Goal: Information Seeking & Learning: Compare options

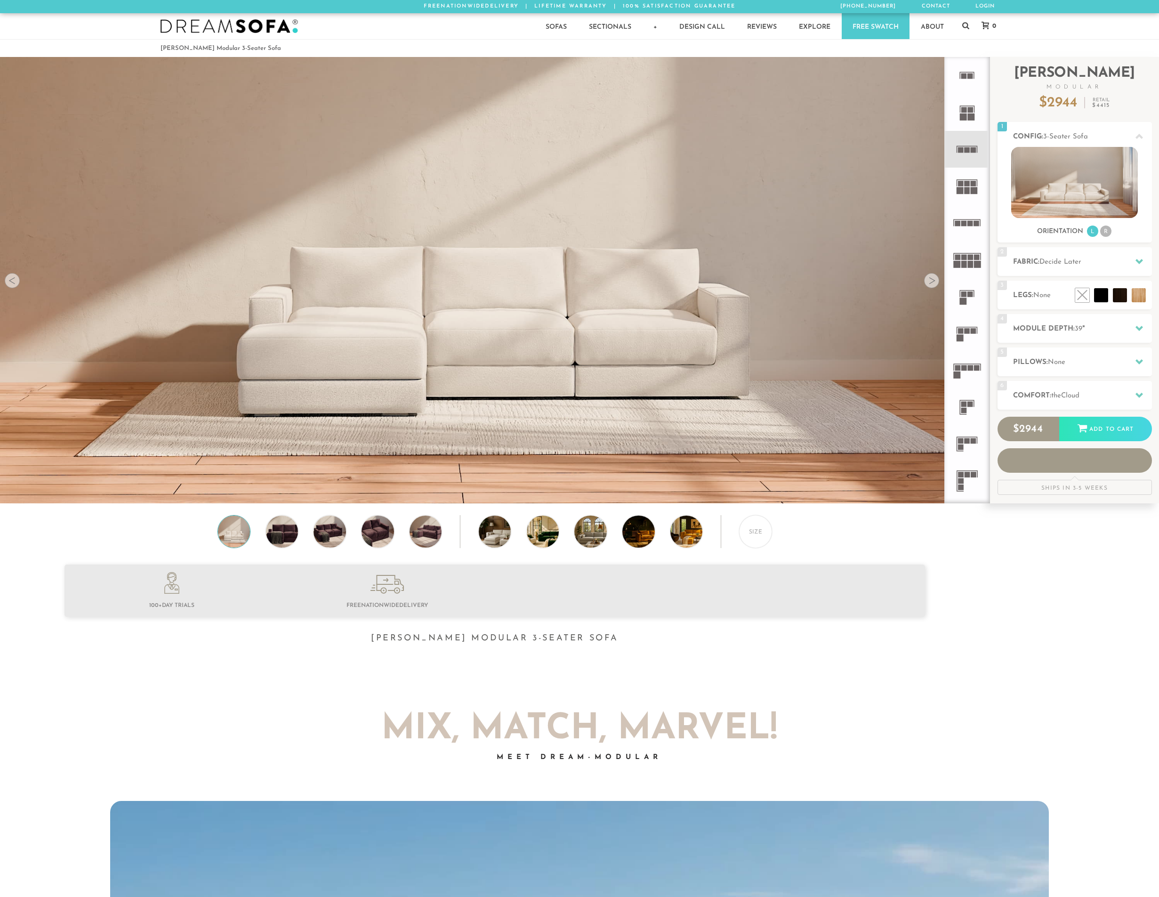
scroll to position [11887, 1152]
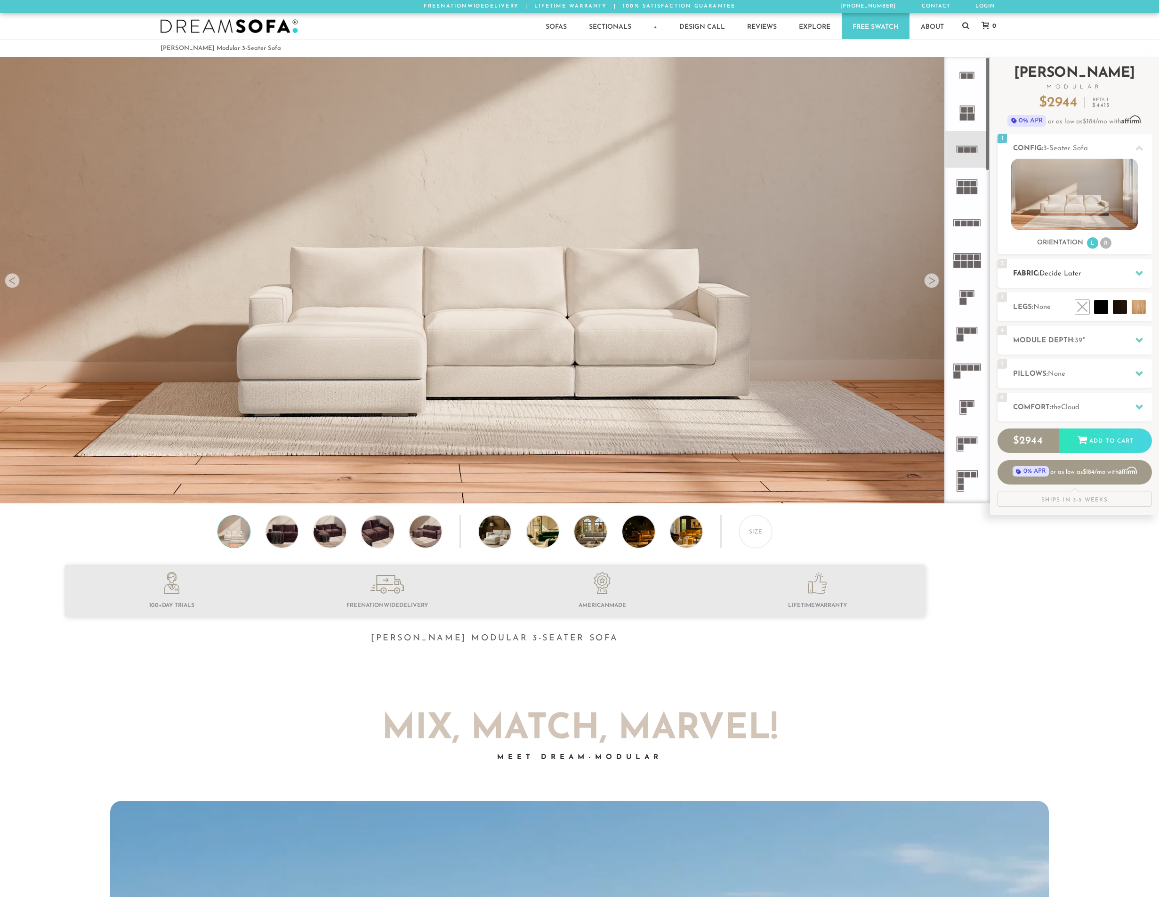
click at [1101, 270] on h2 "Fabric: Decide Later" at bounding box center [1082, 273] width 139 height 11
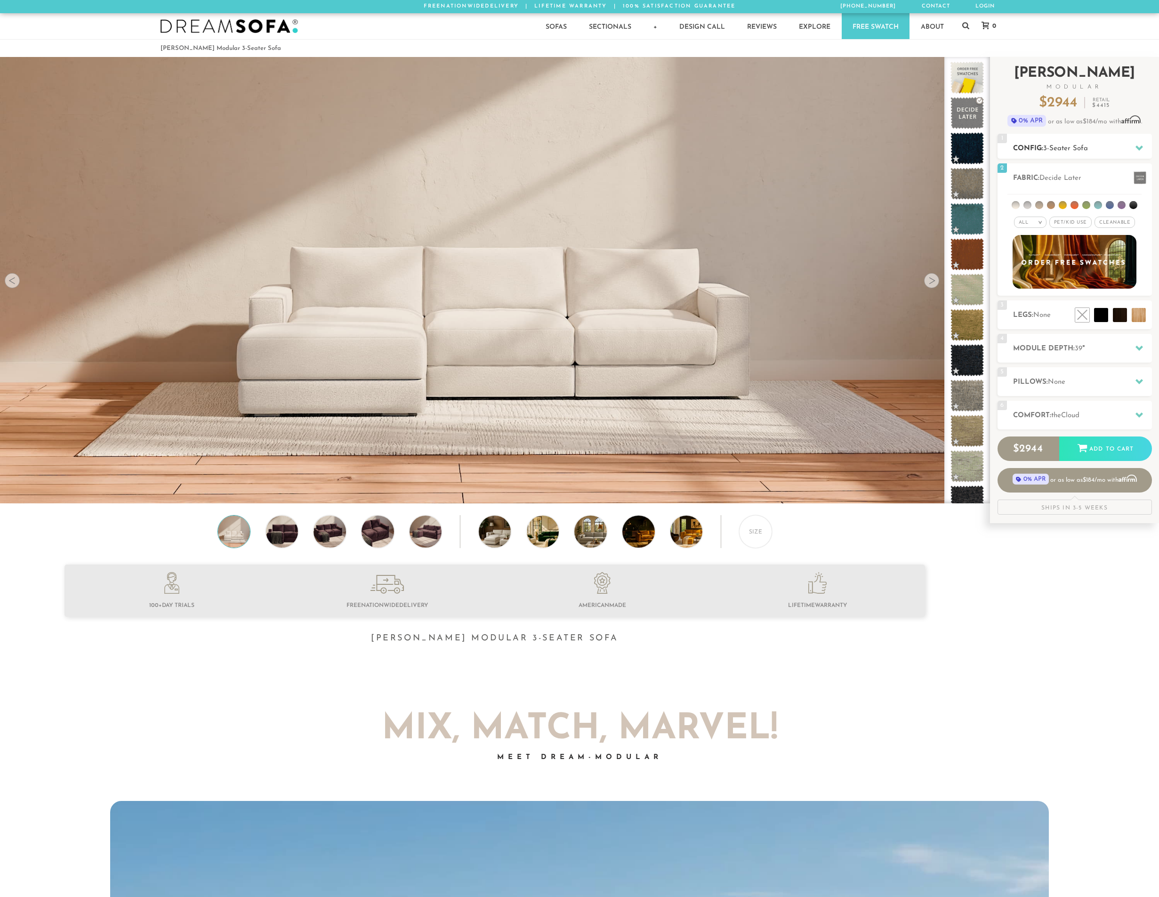
click at [1044, 138] on div "1 Config: 3-Seater Sofa R" at bounding box center [1075, 146] width 154 height 25
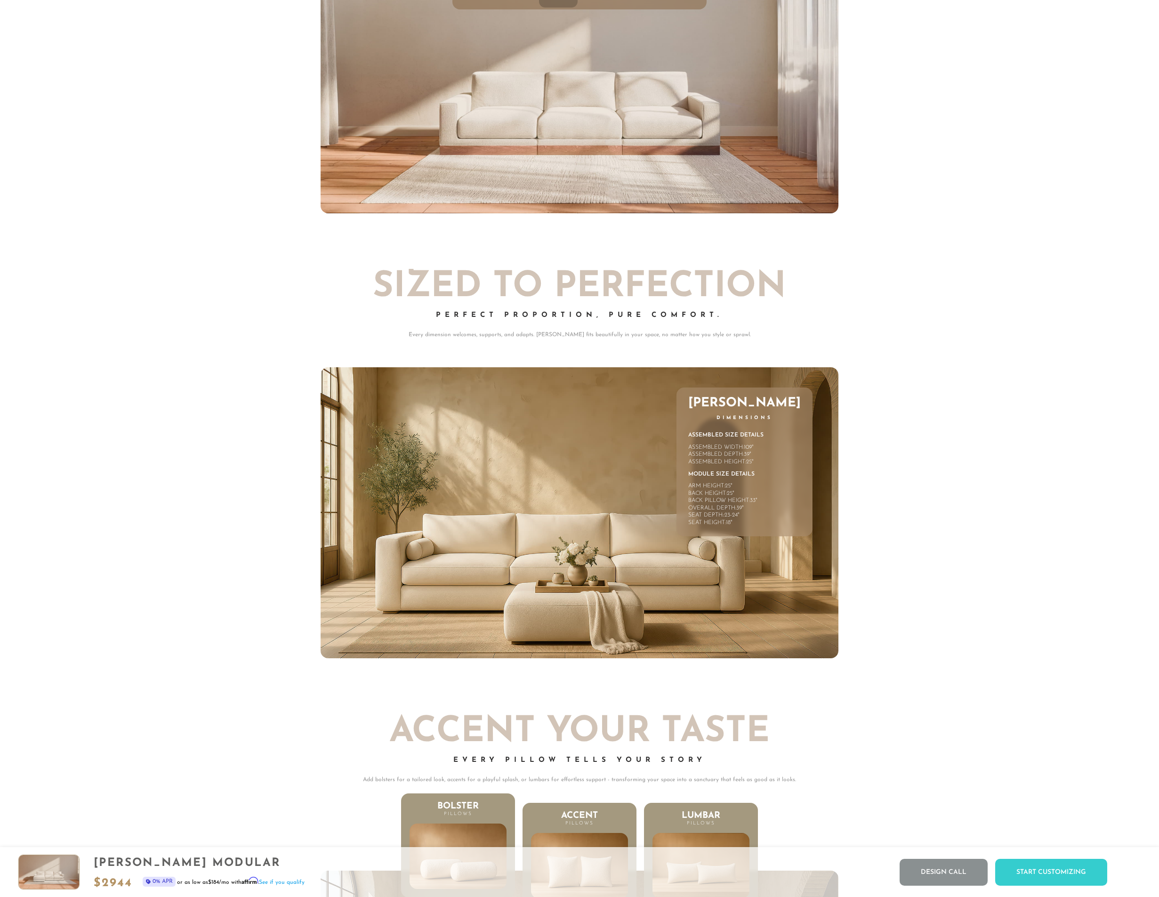
scroll to position [5026, 0]
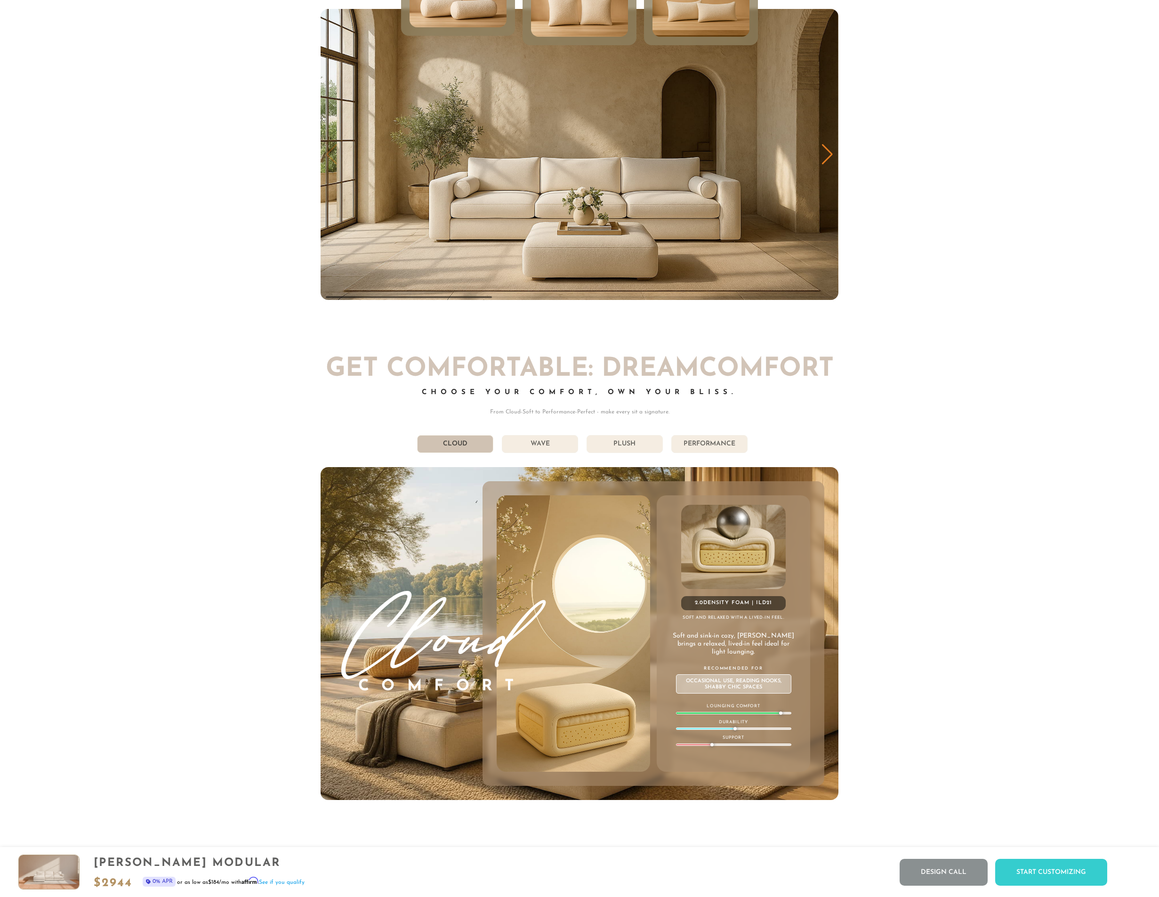
click at [551, 452] on li "Wave" at bounding box center [540, 444] width 76 height 18
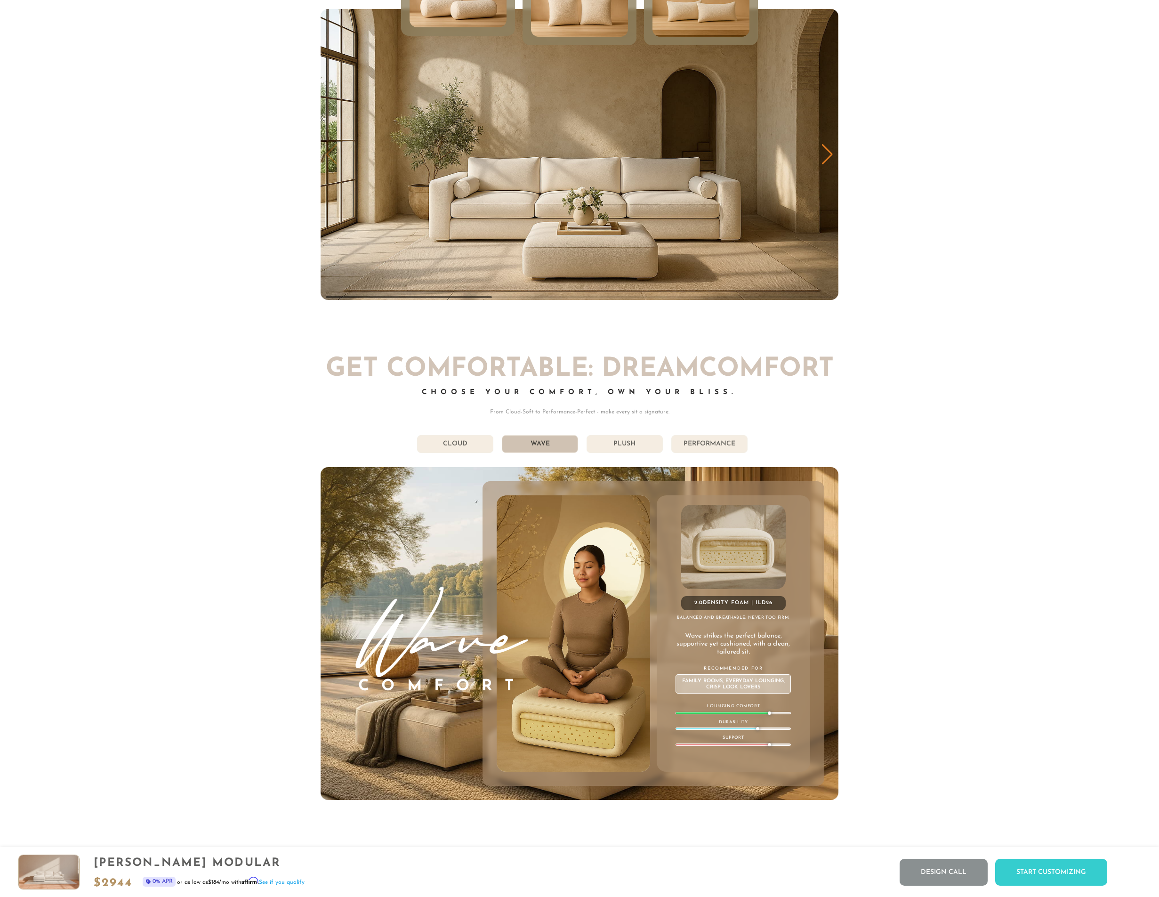
click at [639, 452] on li "Plush" at bounding box center [625, 444] width 76 height 18
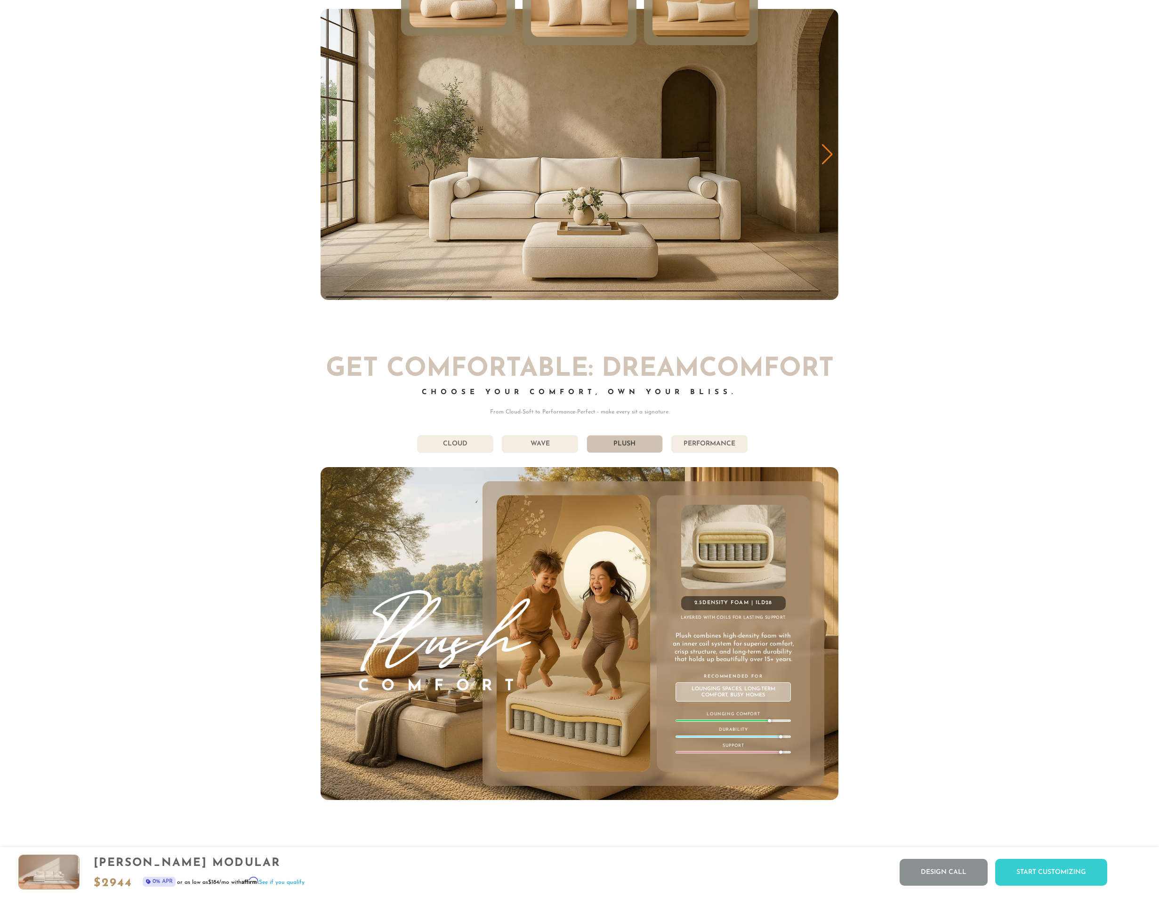
click at [723, 450] on li "Performance" at bounding box center [709, 444] width 76 height 18
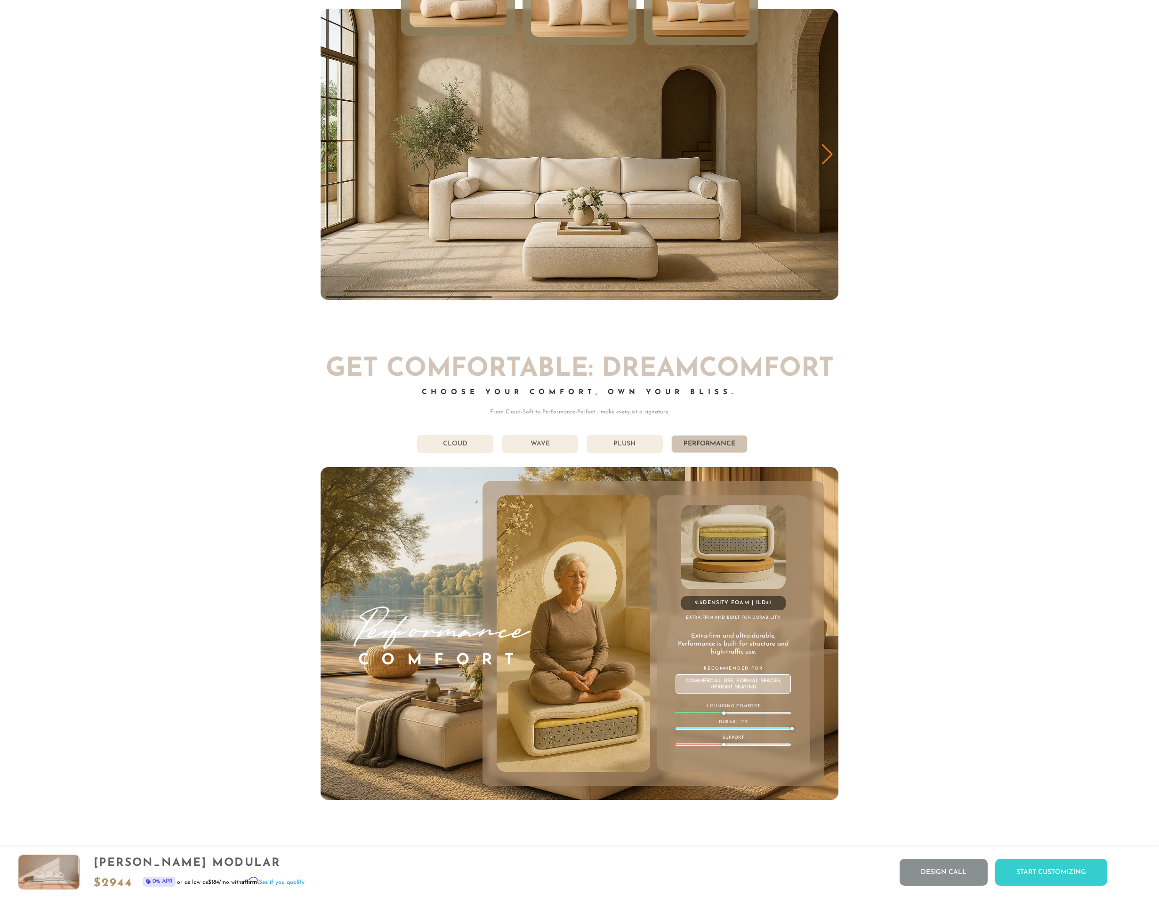
click at [468, 450] on li "Cloud" at bounding box center [455, 444] width 76 height 18
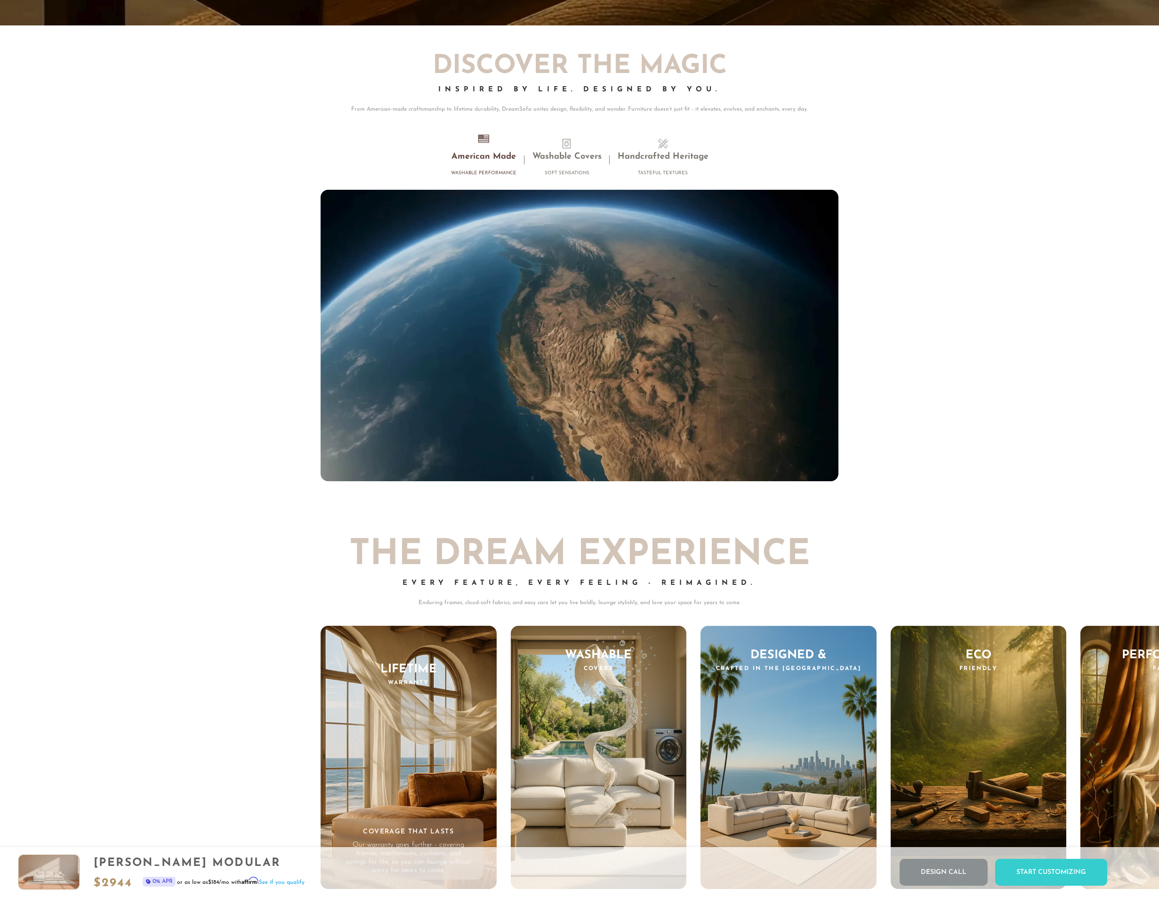
scroll to position [10020, 0]
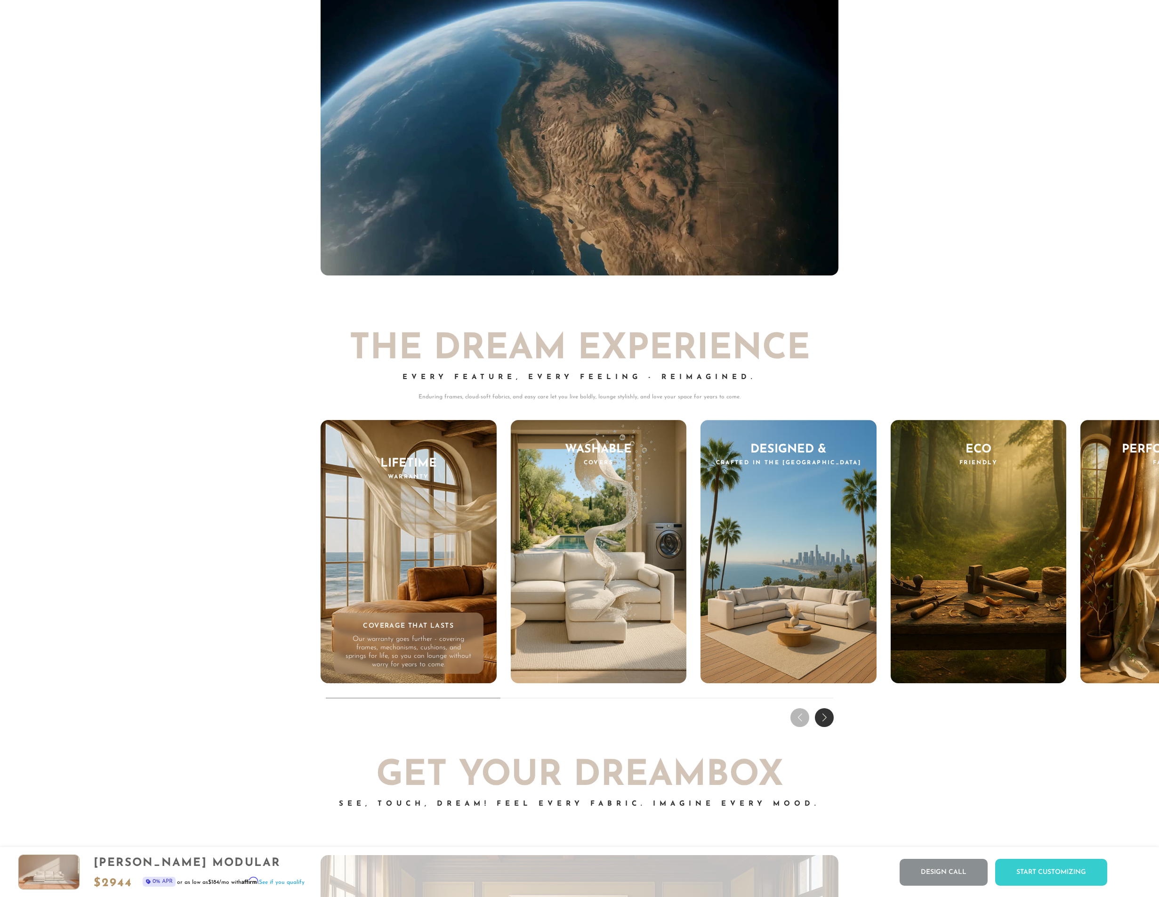
click at [827, 718] on div "Next slide" at bounding box center [824, 717] width 19 height 19
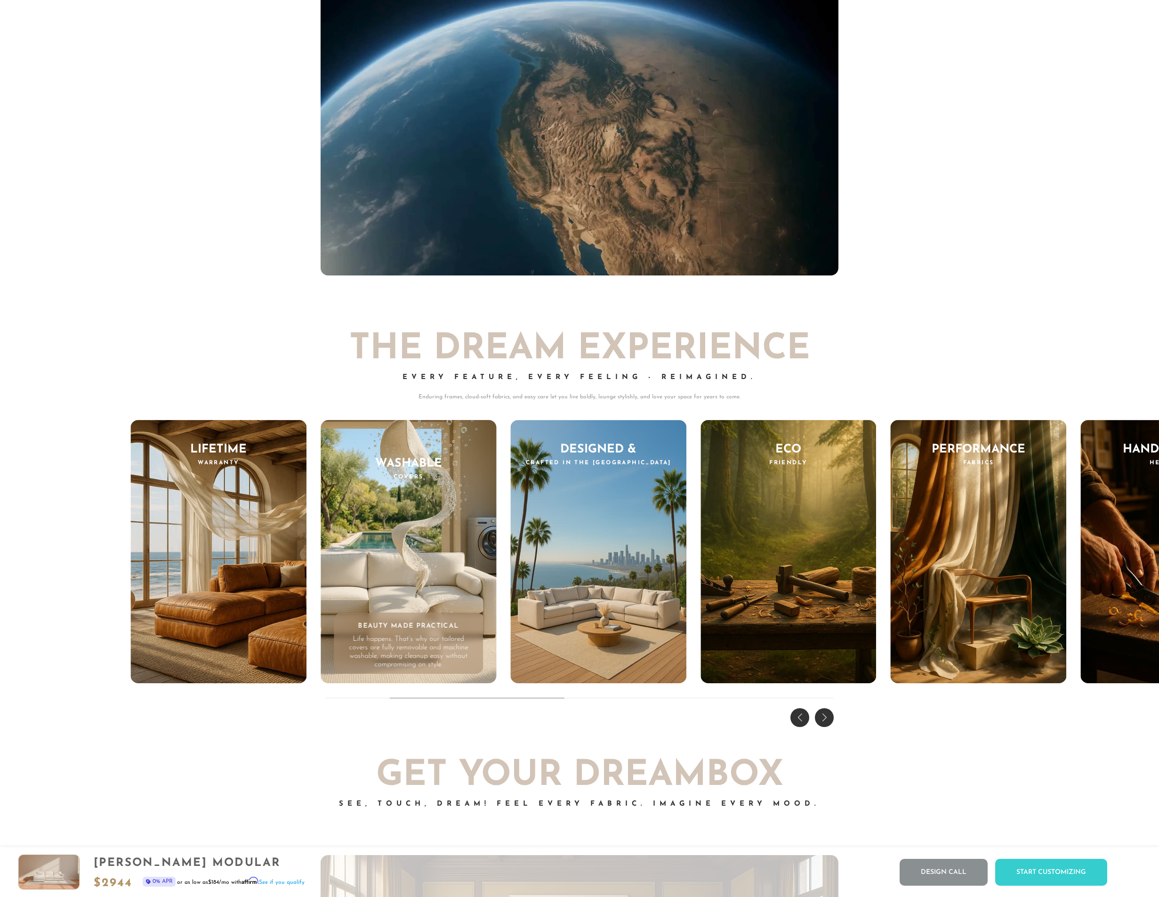
click at [827, 717] on div "Next slide" at bounding box center [824, 717] width 19 height 19
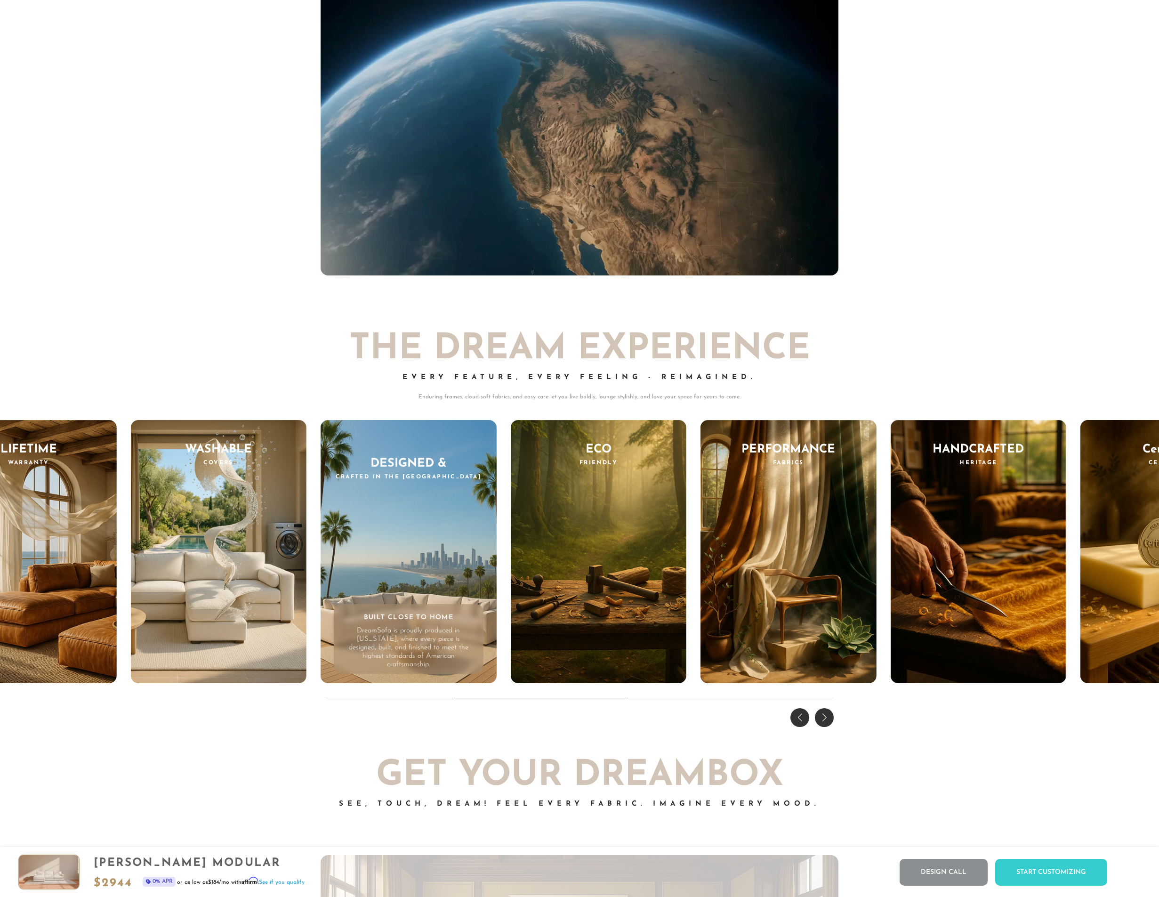
click at [827, 717] on div "Next slide" at bounding box center [824, 717] width 19 height 19
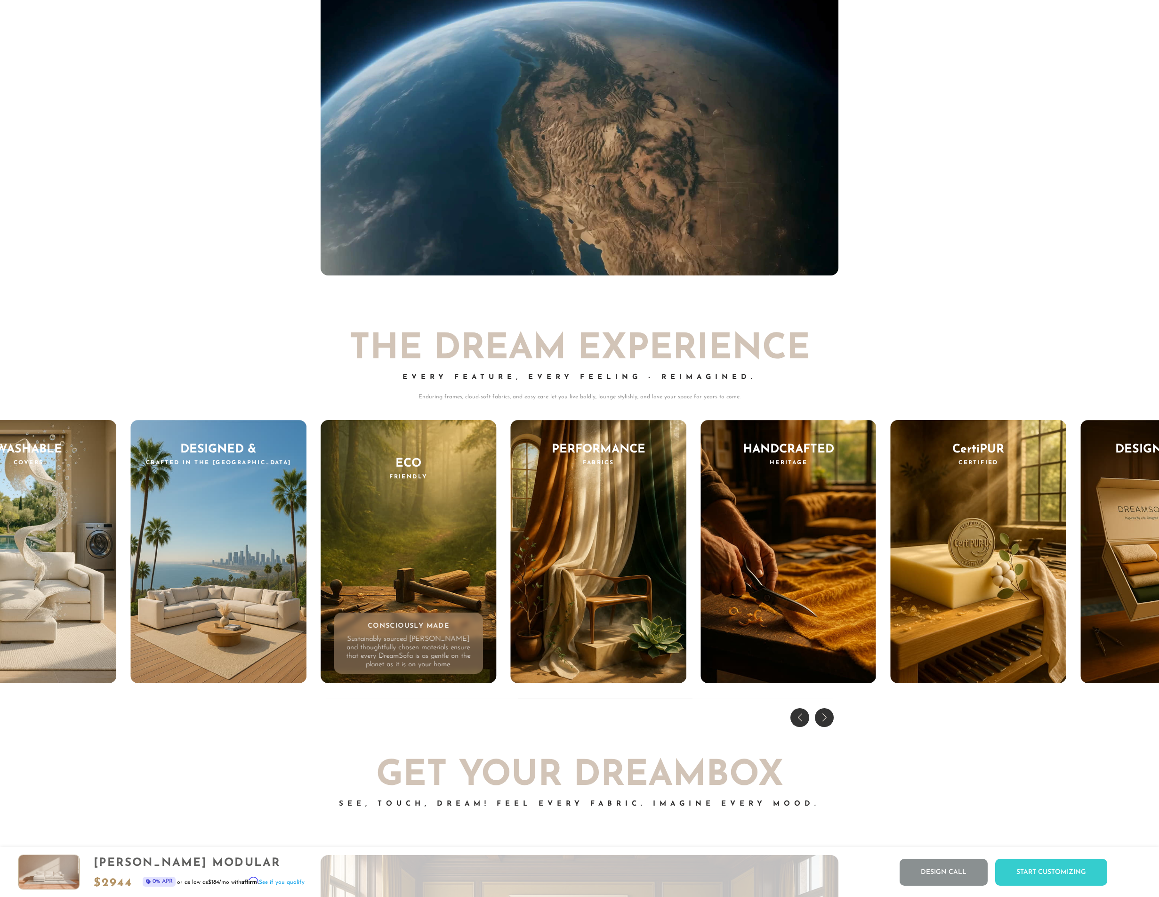
click at [827, 717] on div "Next slide" at bounding box center [824, 717] width 19 height 19
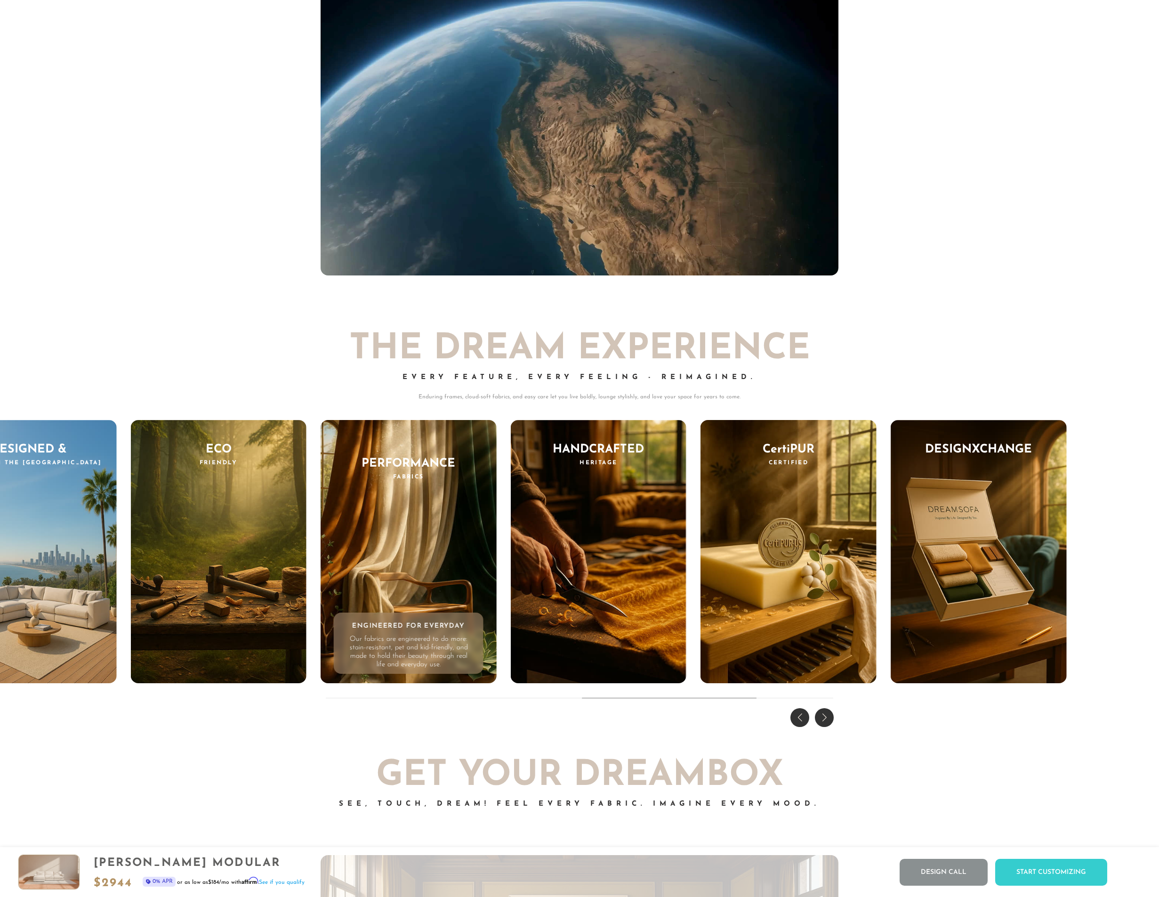
click at [826, 717] on div "Next slide" at bounding box center [824, 717] width 19 height 19
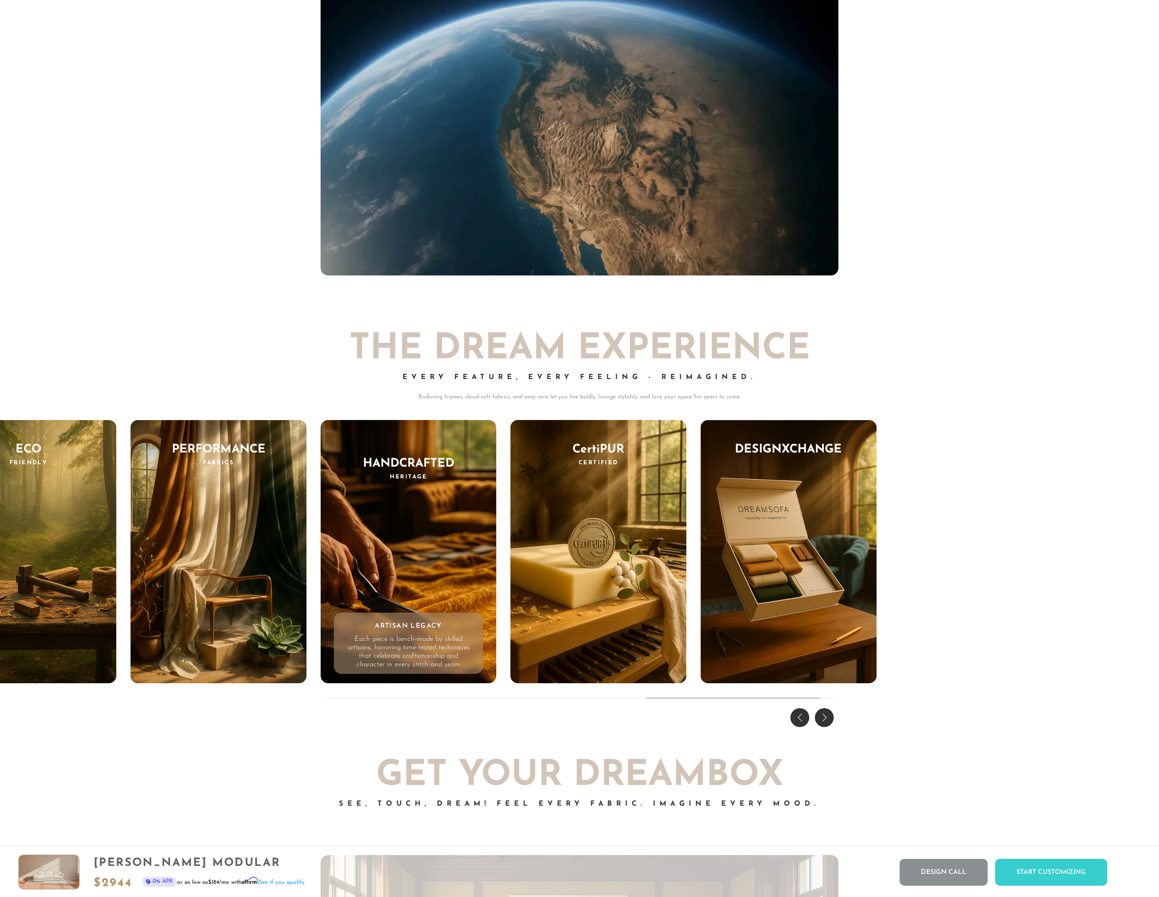
click at [826, 717] on div "Next slide" at bounding box center [824, 717] width 19 height 19
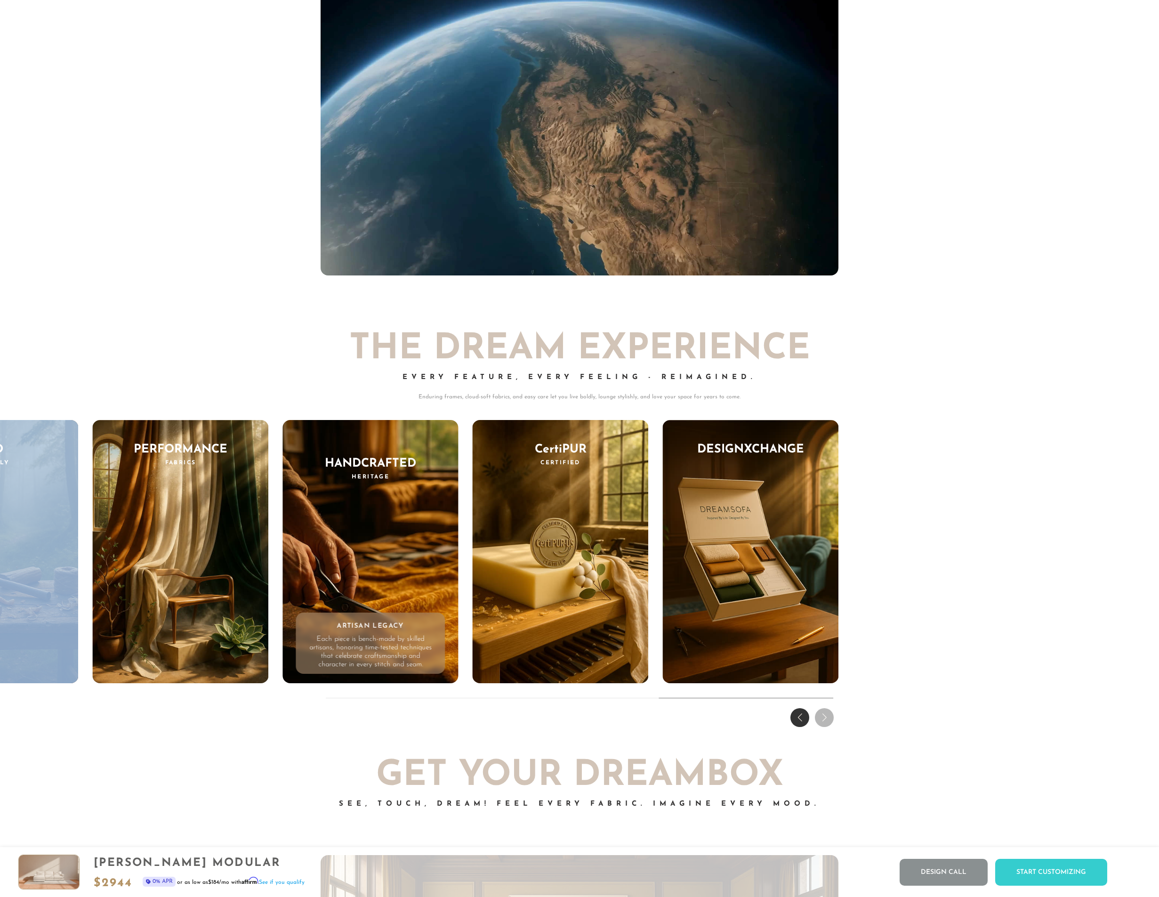
click at [826, 717] on div "THE DREAM EXPERIENCE Every Feature, Every Feeling - Reimagined. Enduring frames…" at bounding box center [579, 517] width 1159 height 427
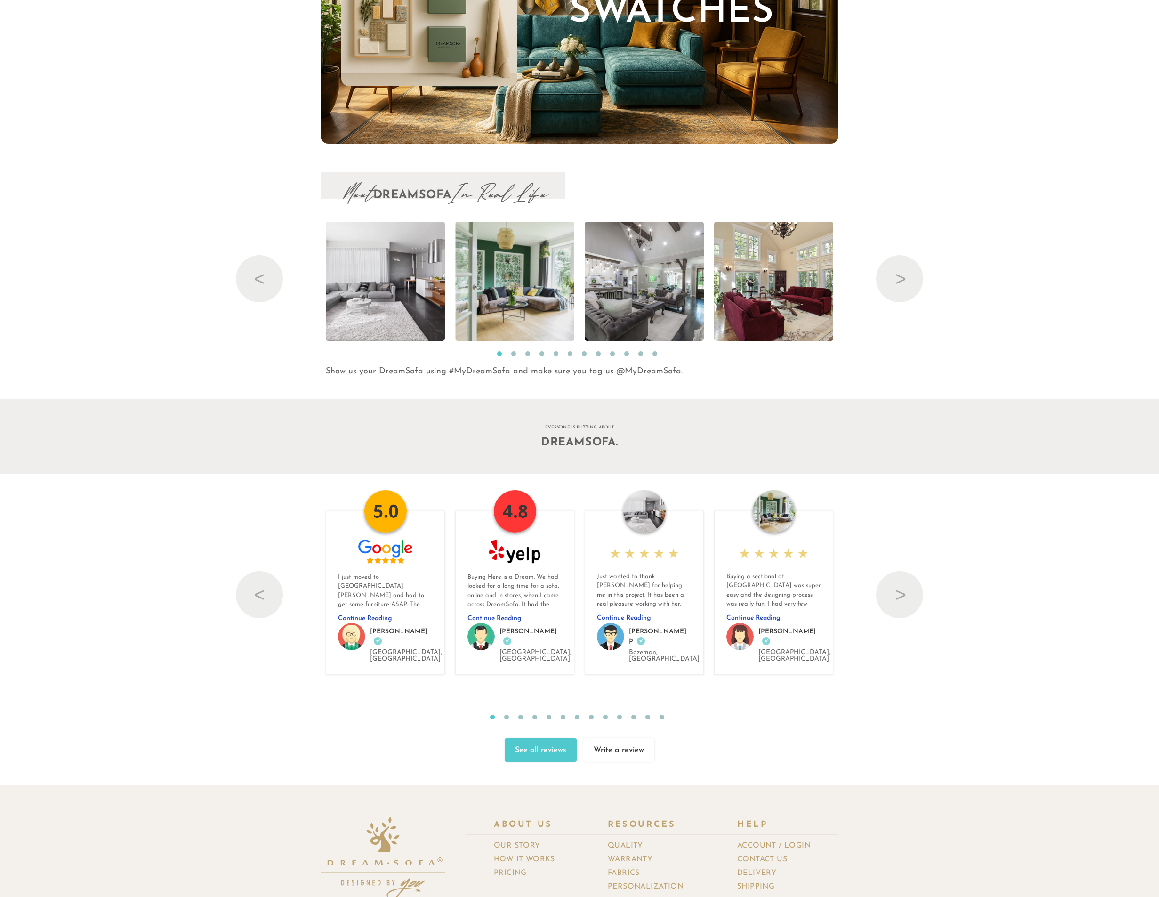
scroll to position [11118, 0]
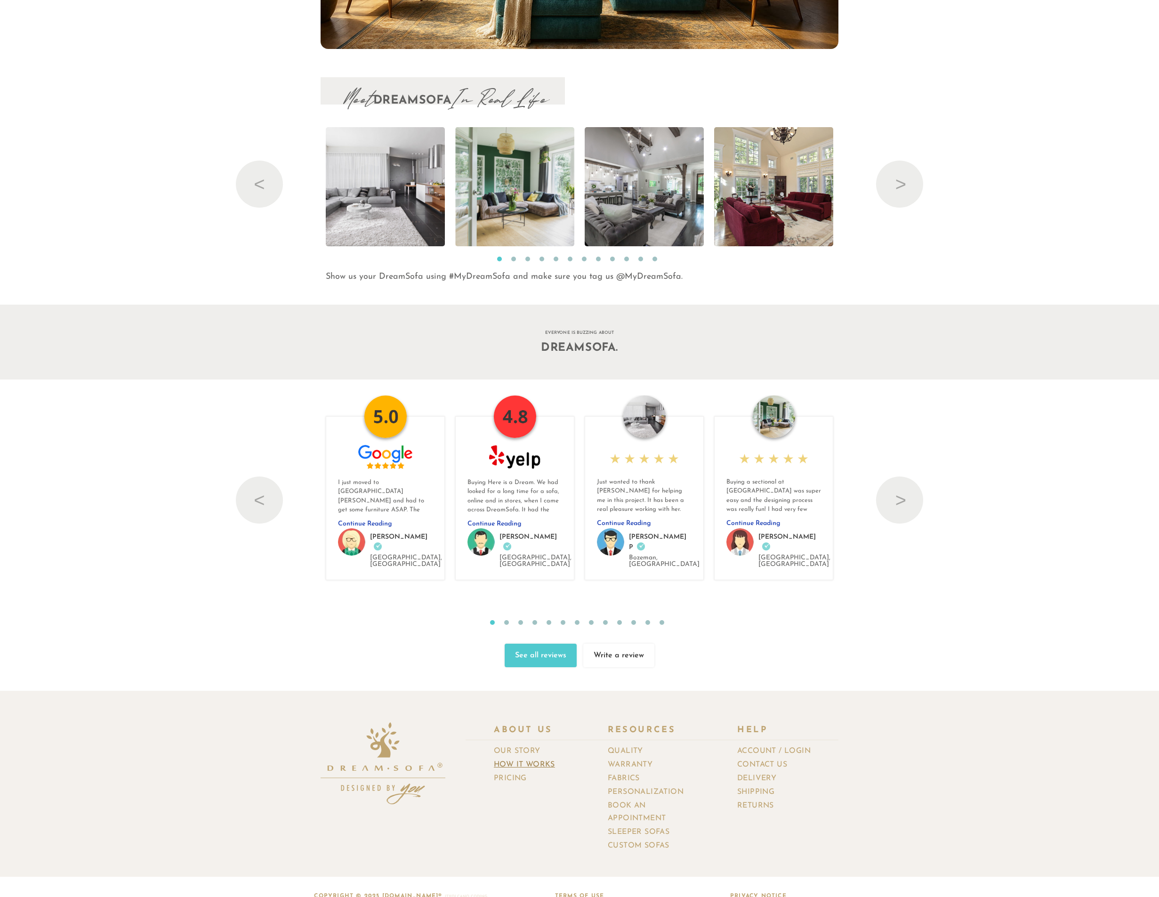
click at [551, 758] on link "How It Works" at bounding box center [528, 765] width 68 height 14
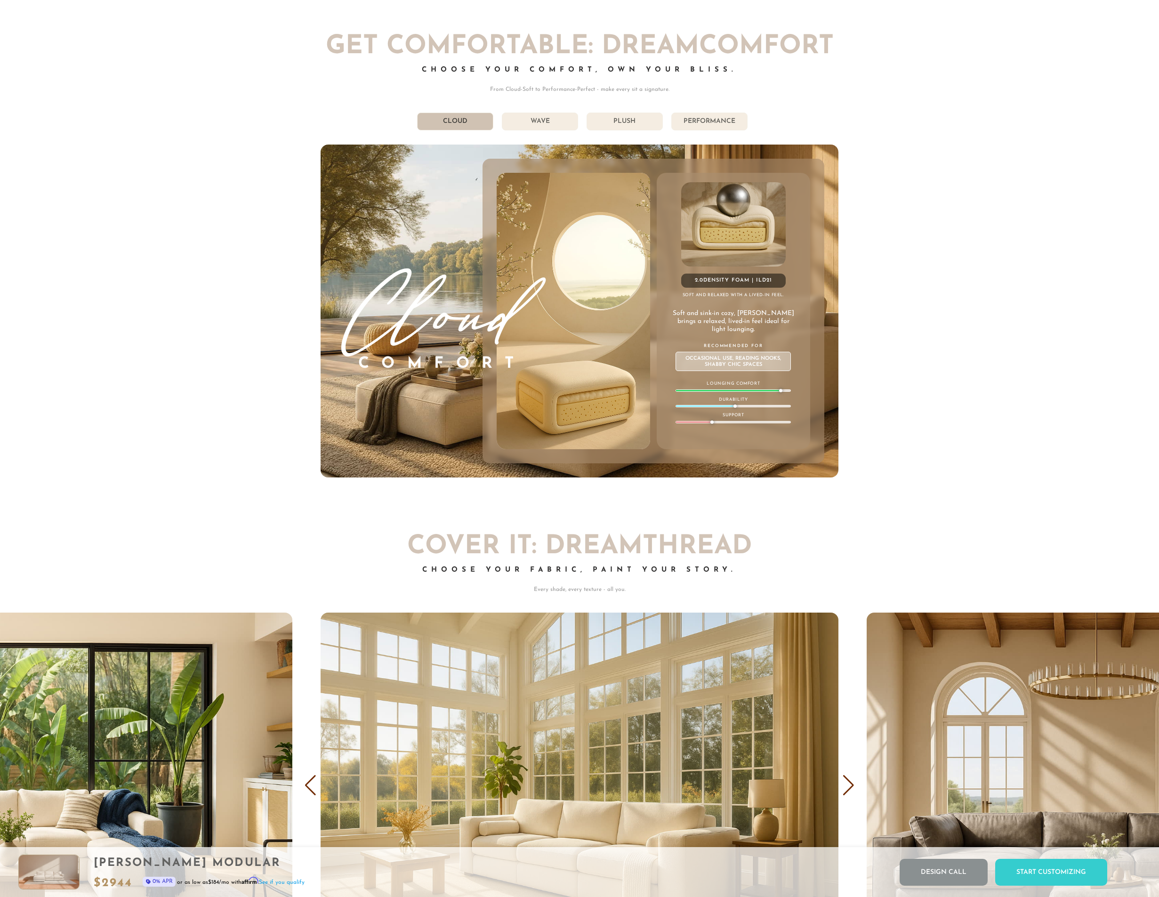
scroll to position [0, 0]
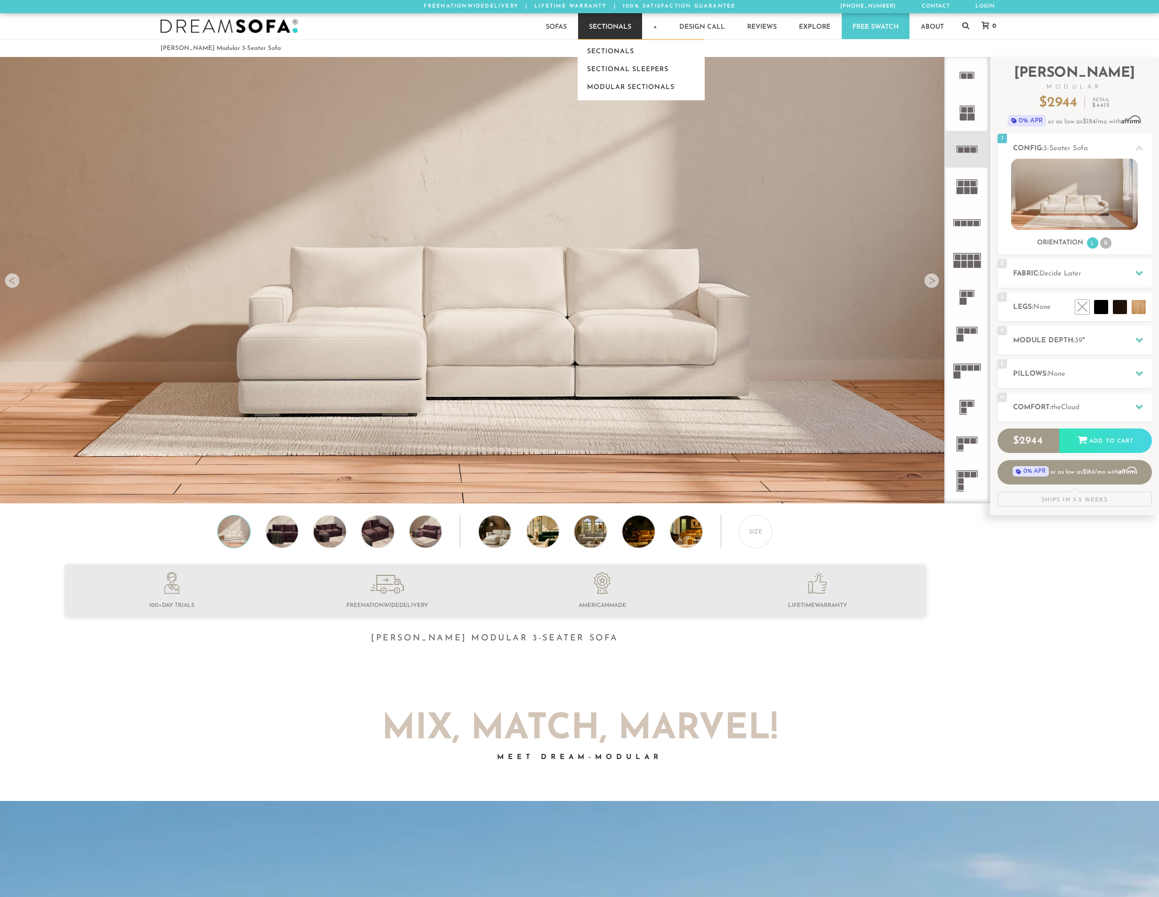
click at [608, 28] on link "Sectionals" at bounding box center [610, 26] width 64 height 26
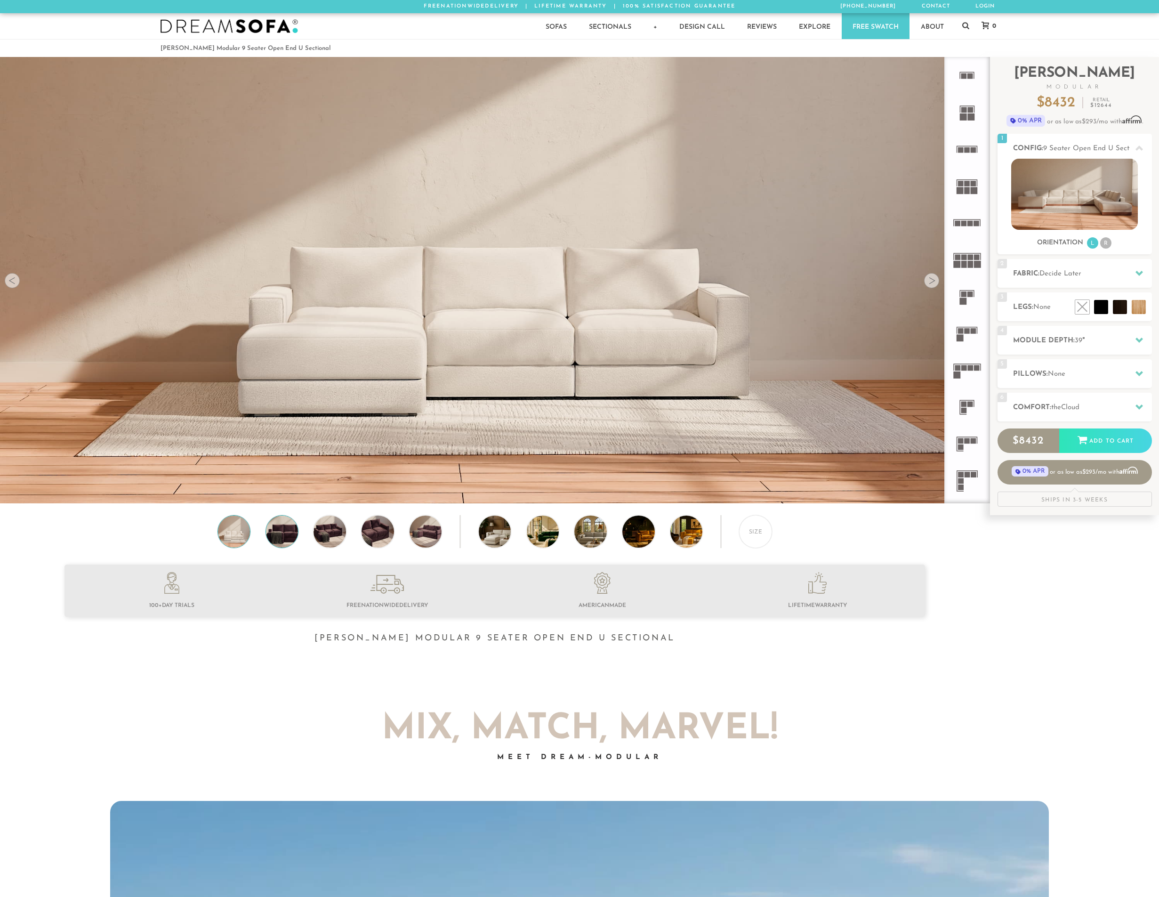
click at [286, 538] on img at bounding box center [282, 532] width 39 height 32
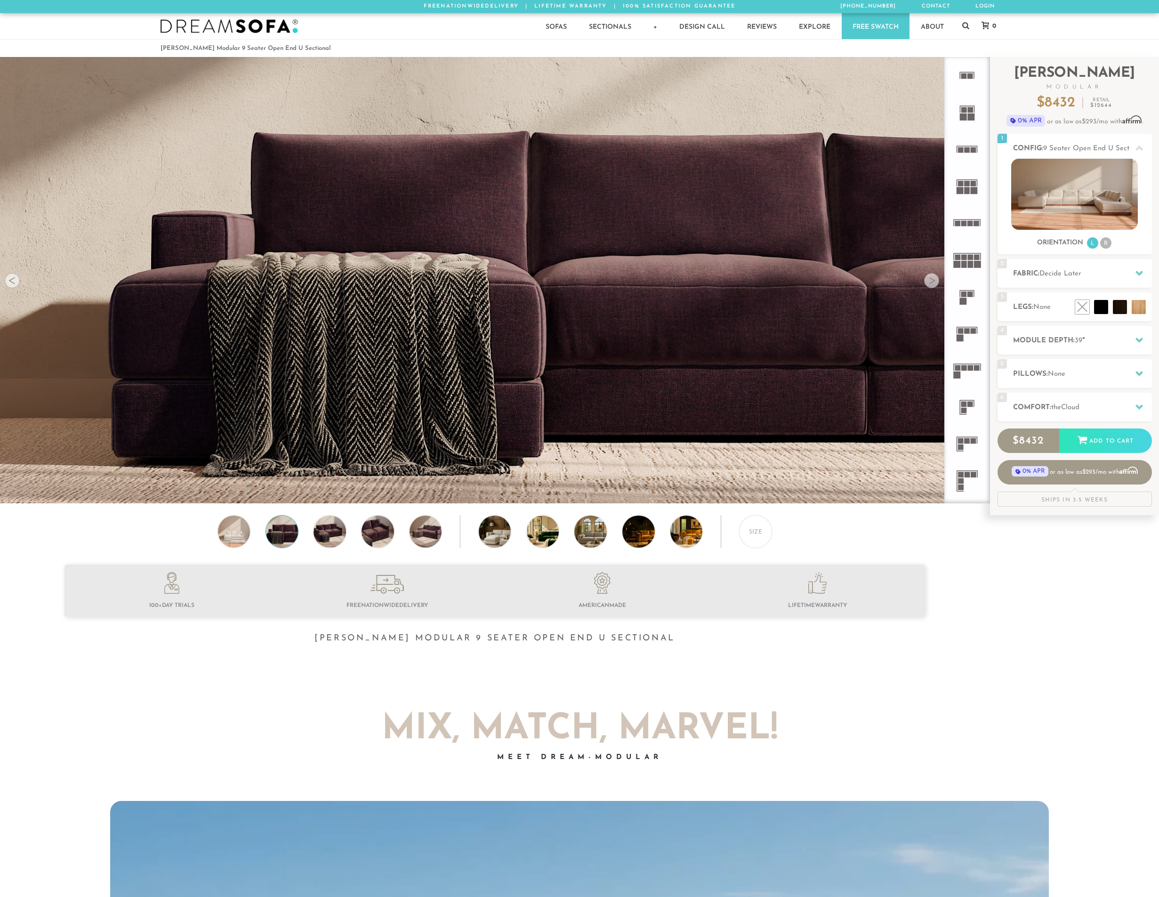
click at [404, 540] on div "Size" at bounding box center [495, 534] width 990 height 38
click at [471, 538] on div "Size" at bounding box center [495, 534] width 990 height 38
click at [493, 531] on img at bounding box center [507, 532] width 57 height 32
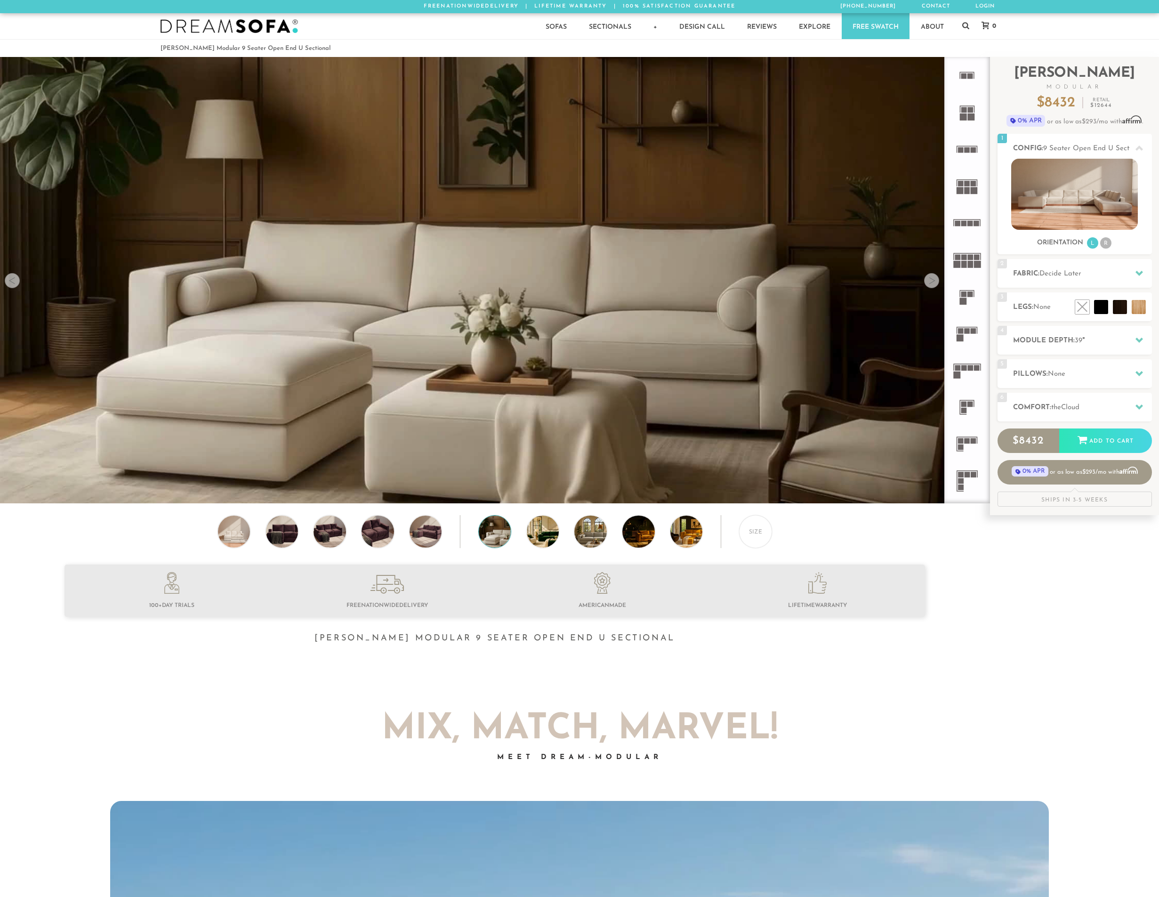
click at [561, 530] on div "Size" at bounding box center [495, 534] width 990 height 38
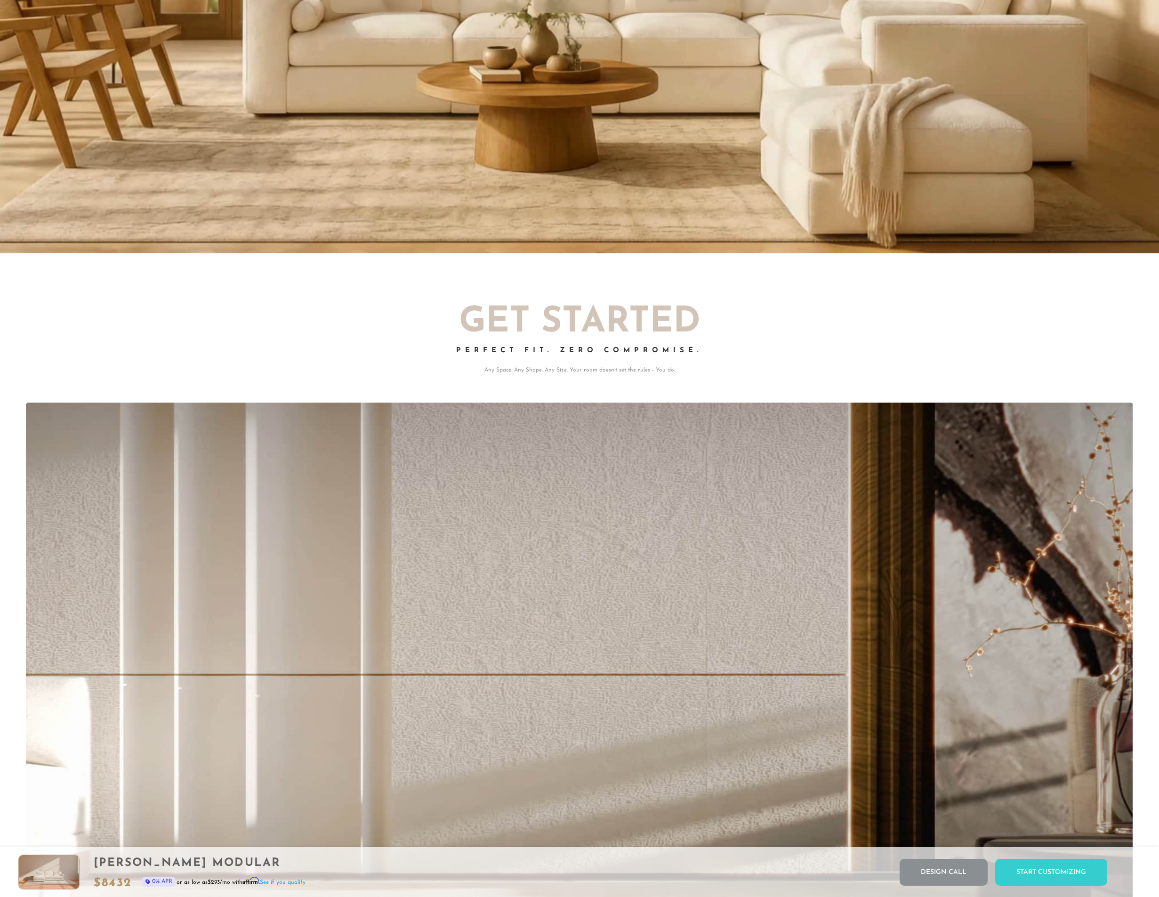
scroll to position [4, 8]
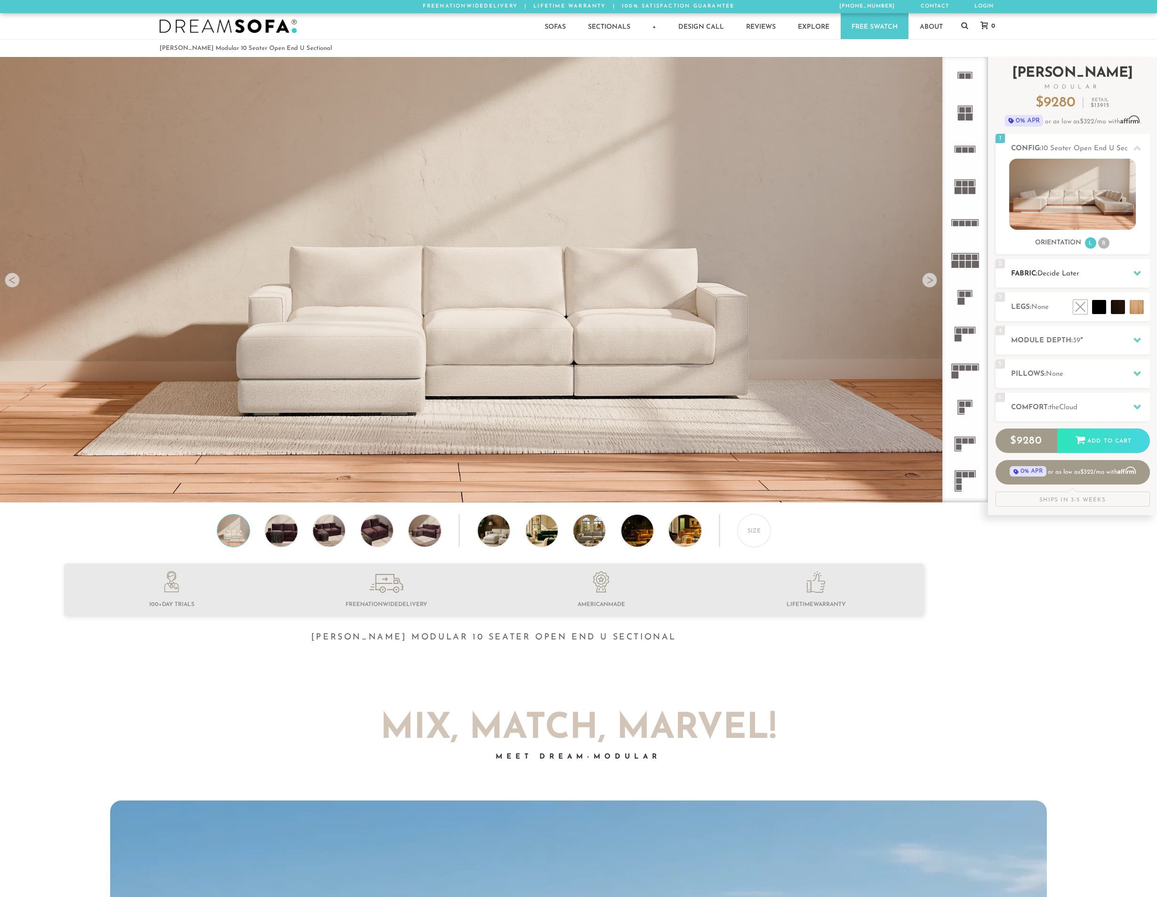
click at [1121, 267] on div "2 Fabric: Decide Later" at bounding box center [1073, 273] width 154 height 29
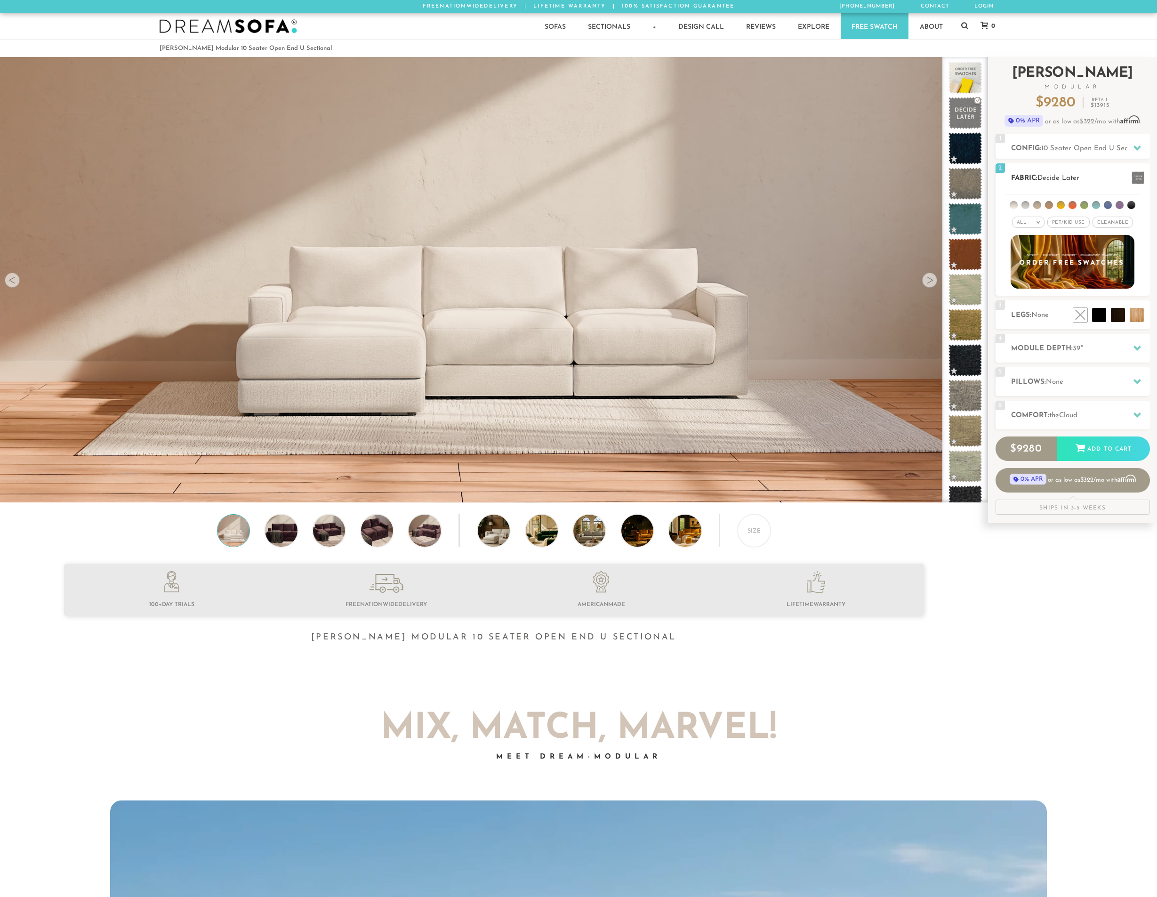
click at [1081, 222] on span "Pet/Kid Use x" at bounding box center [1069, 222] width 42 height 11
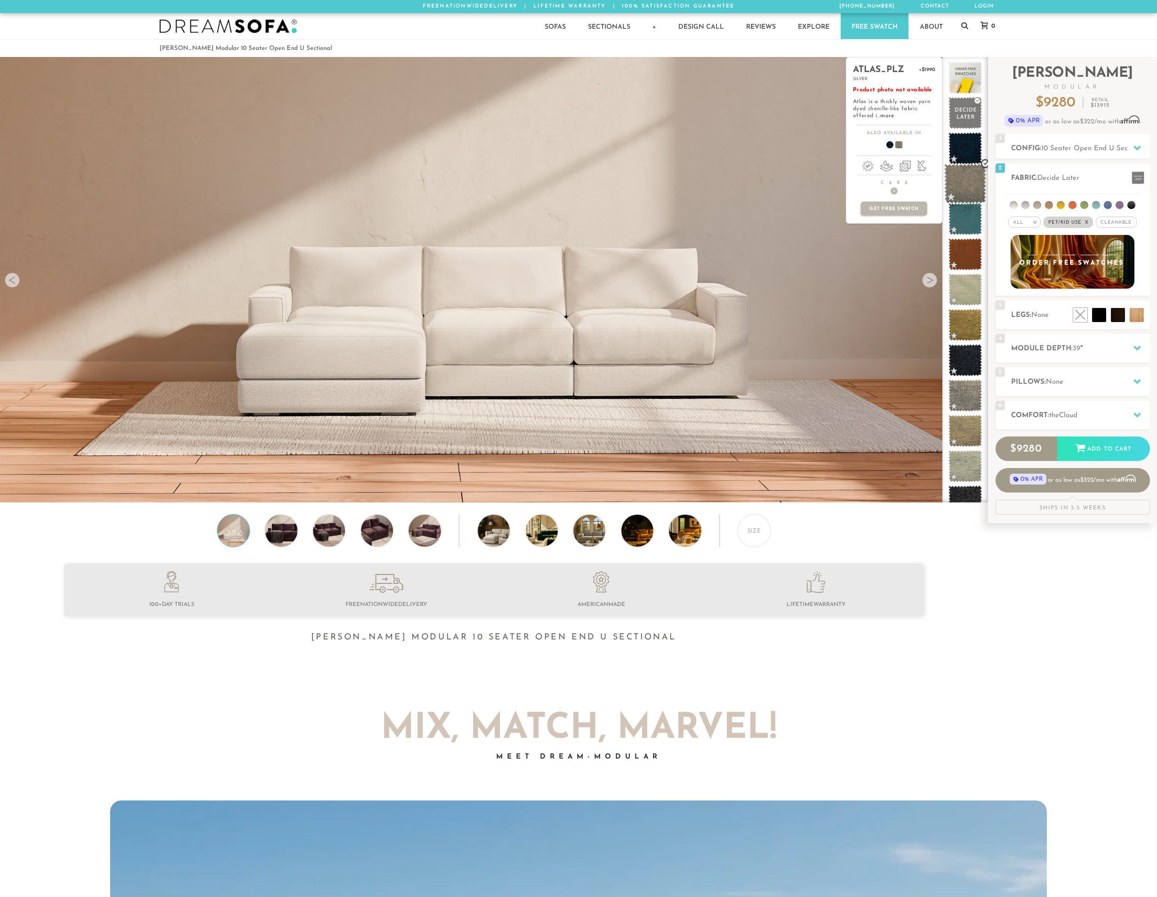
click at [963, 182] on span at bounding box center [966, 184] width 42 height 40
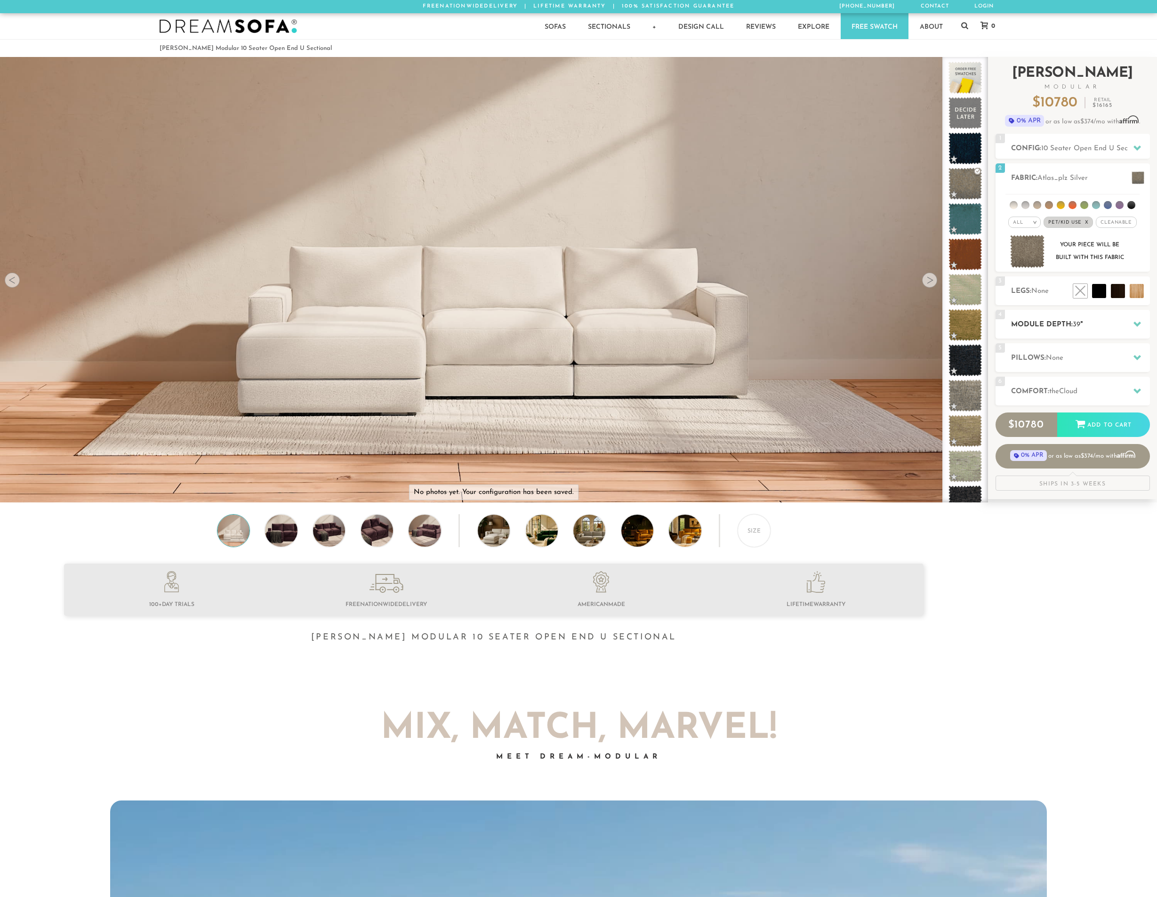
click at [1089, 332] on div "4 Module Depth: 39 "" at bounding box center [1073, 324] width 154 height 29
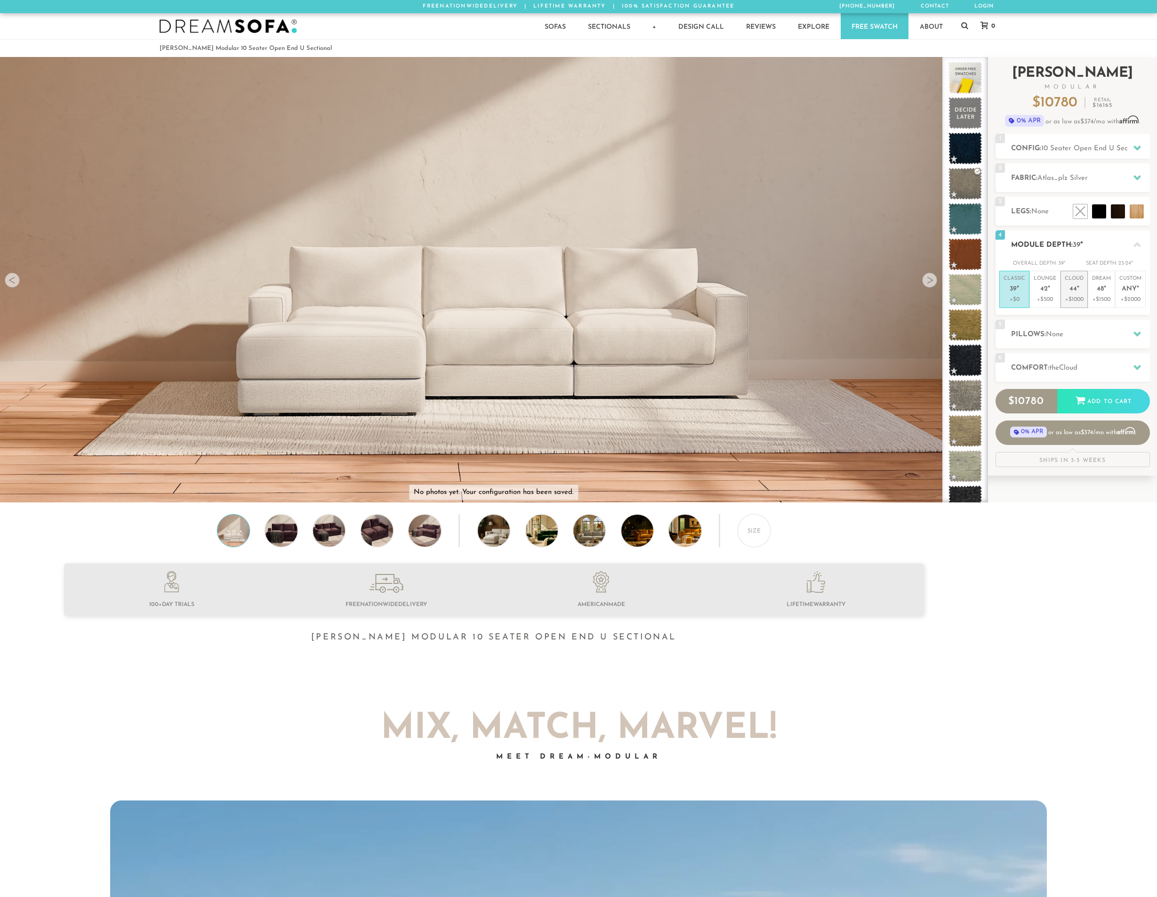
click at [1080, 305] on li "Cloud 44 " +$1000" at bounding box center [1074, 289] width 27 height 37
click at [1105, 302] on p "+$1500" at bounding box center [1101, 299] width 19 height 8
click at [1113, 336] on h2 "Pillows: None" at bounding box center [1080, 334] width 139 height 11
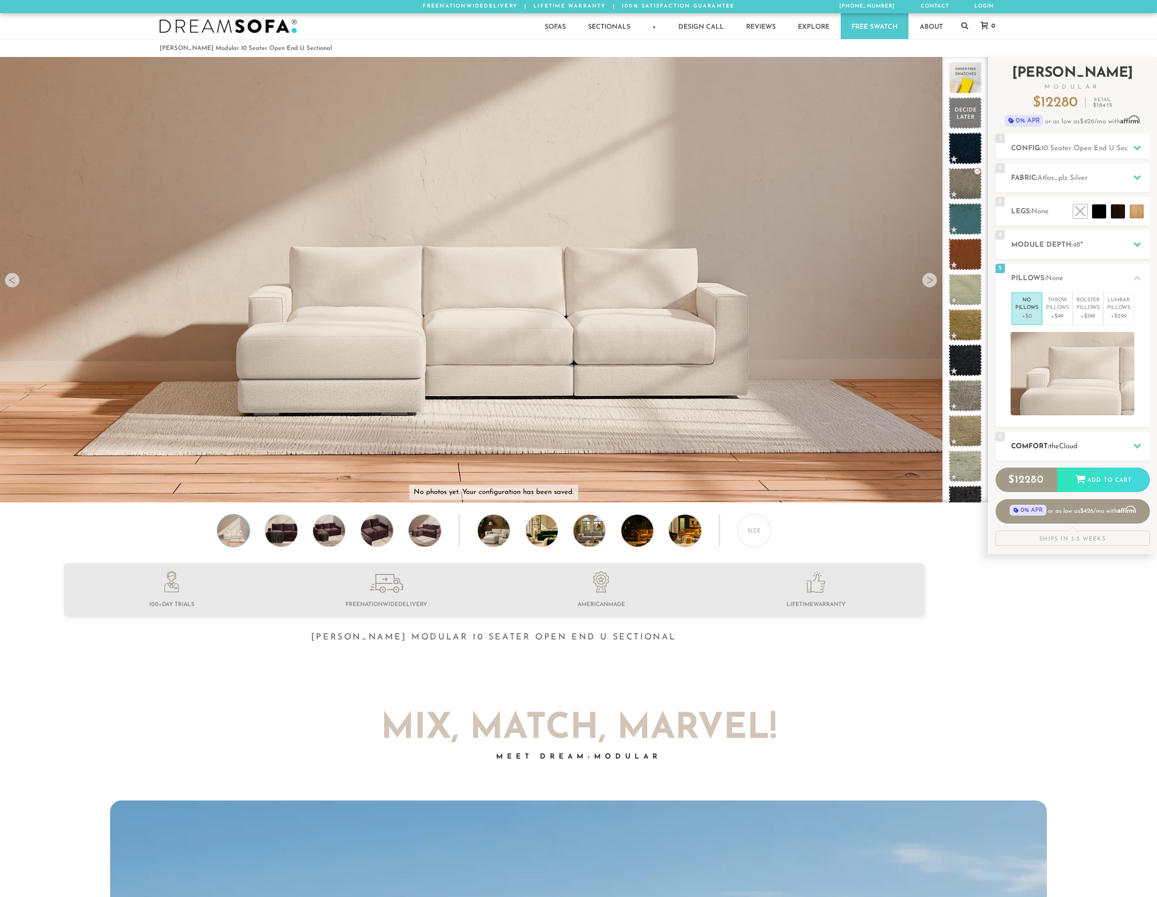
click at [1100, 448] on h2 "Comfort: the Cloud" at bounding box center [1080, 446] width 139 height 11
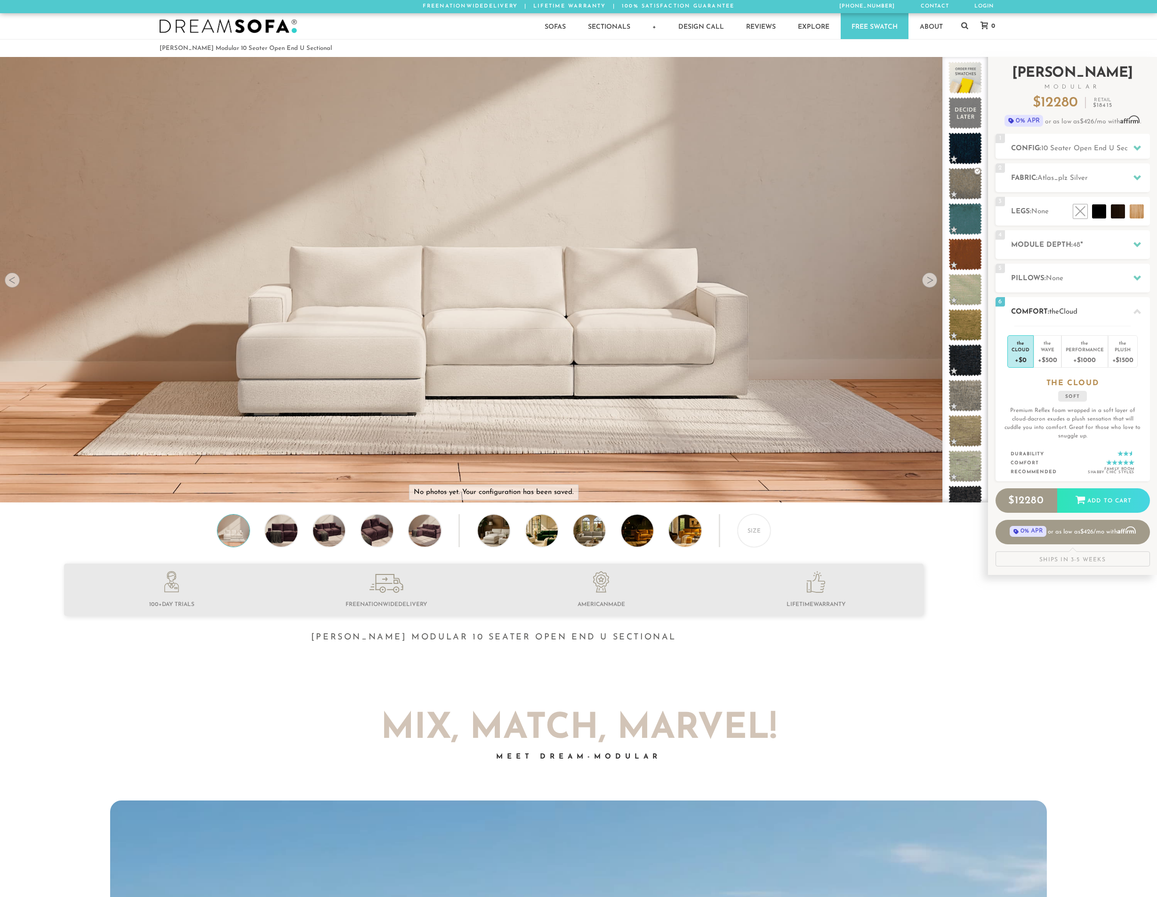
click at [1073, 397] on div "soft" at bounding box center [1073, 396] width 29 height 11
click at [1116, 354] on div "+$1500" at bounding box center [1123, 360] width 21 height 14
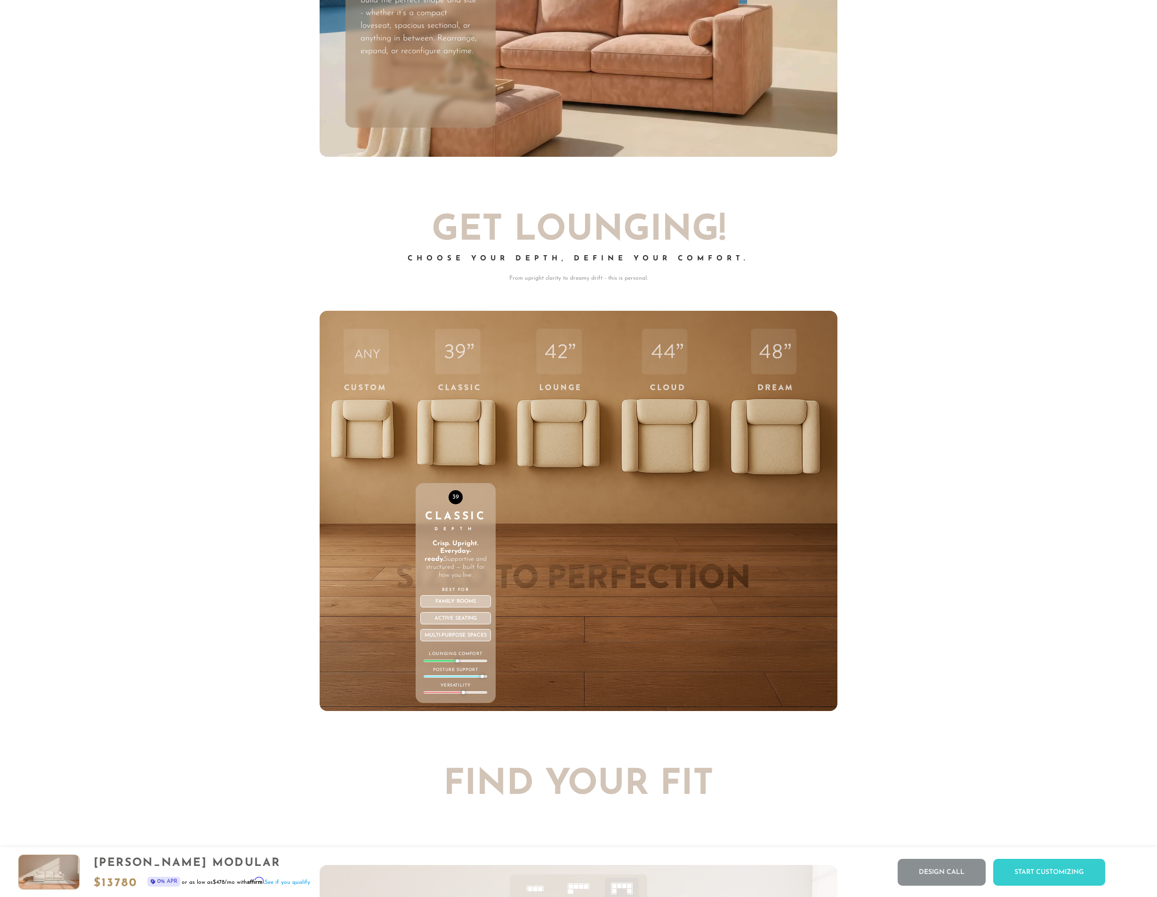
scroll to position [4086, 0]
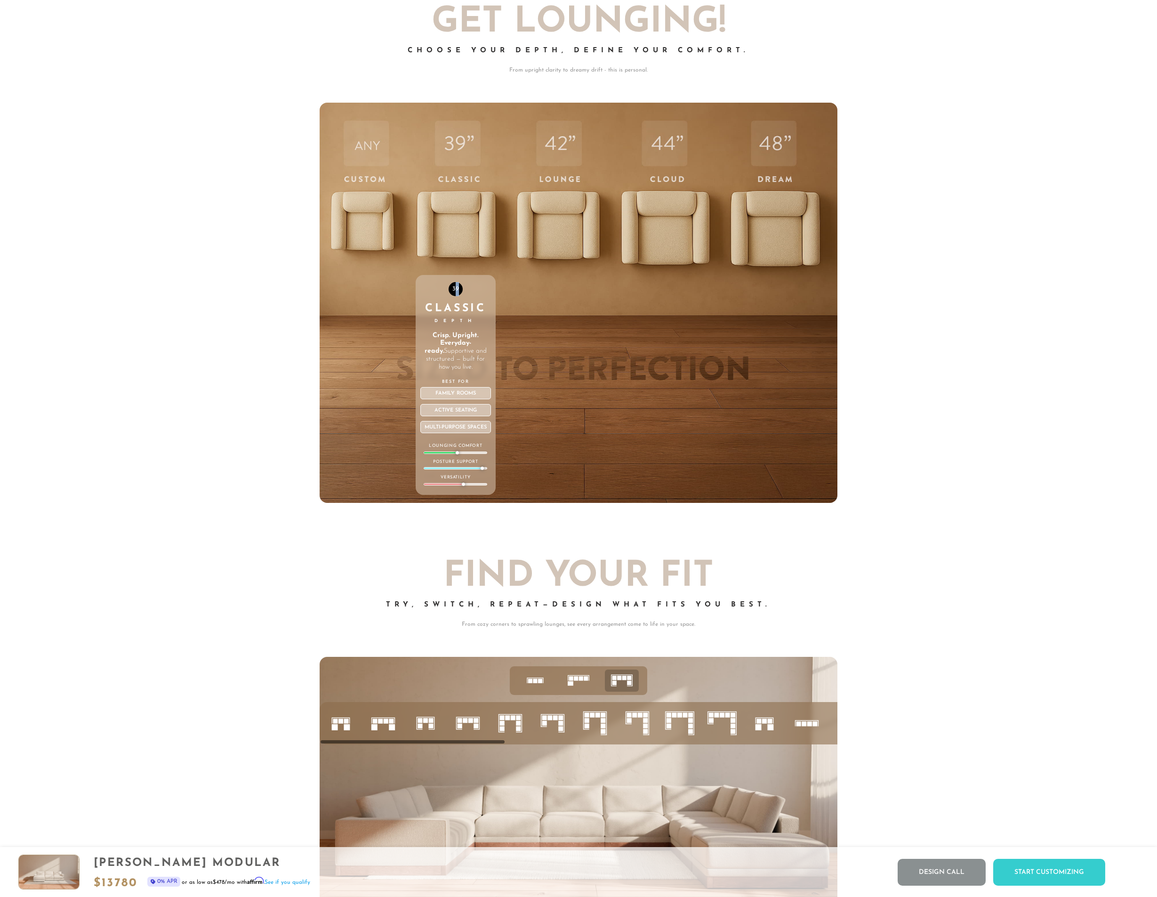
click at [470, 291] on div "39 Classic Depth Crisp. Upright. Everyday-ready. Supportive and structured — bu…" at bounding box center [456, 385] width 81 height 220
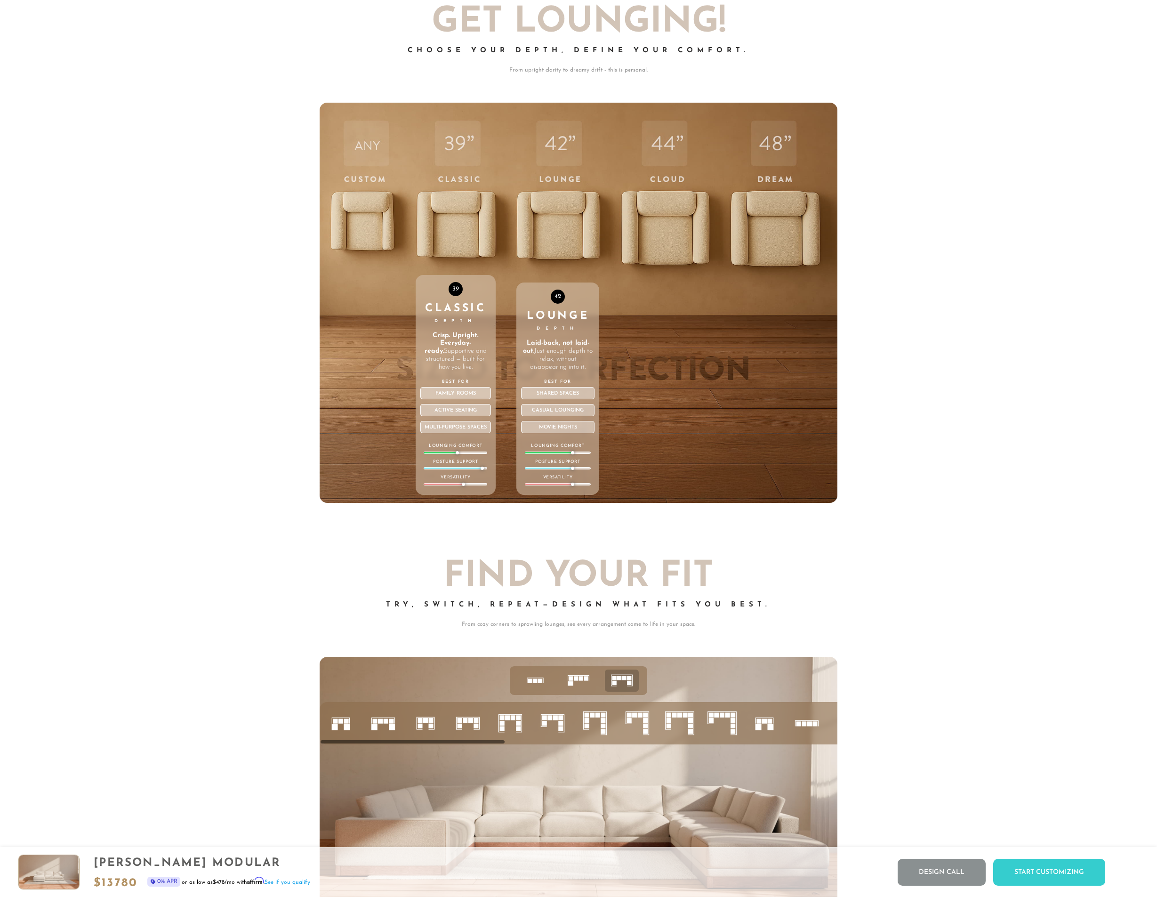
click at [564, 213] on div "42 Lounge Depth Laid-back, not laid-out. Just enough depth to relax, without di…" at bounding box center [558, 303] width 83 height 400
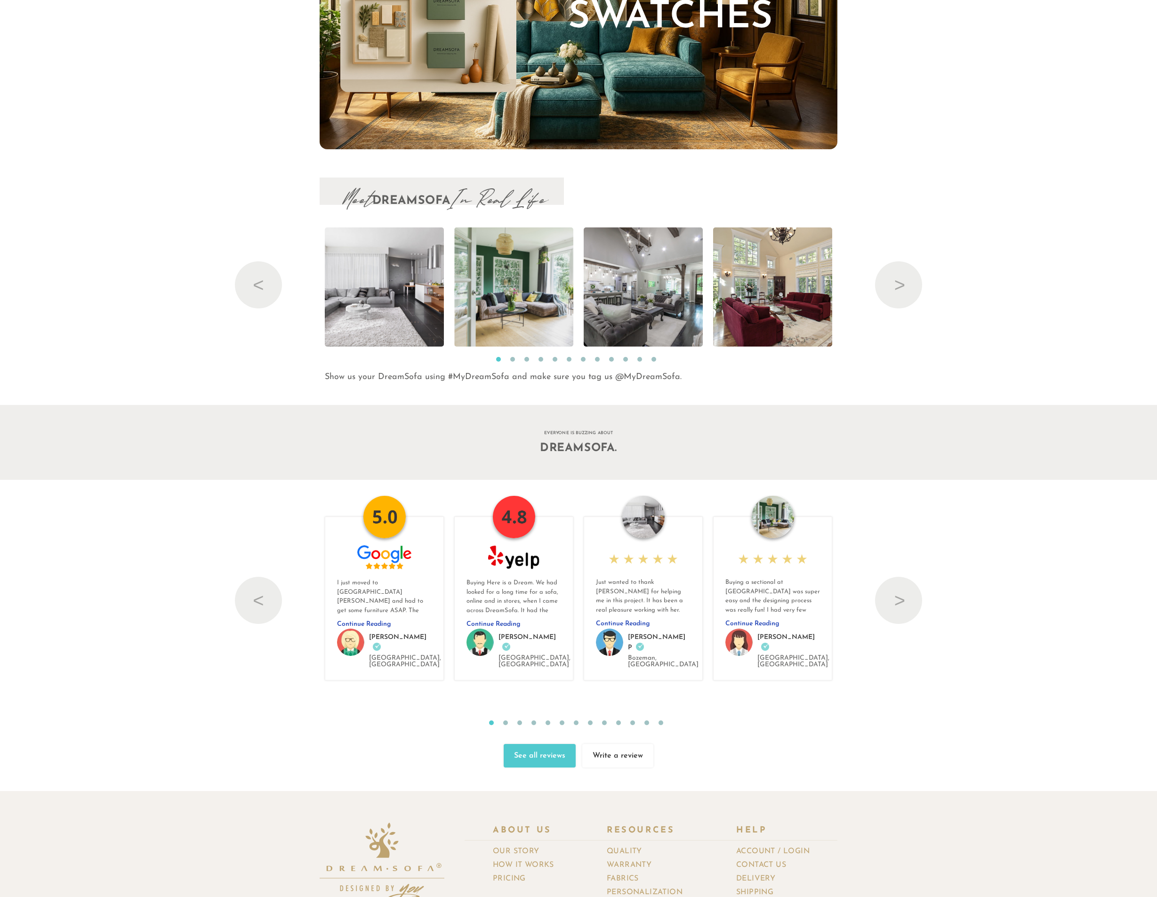
scroll to position [11111, 0]
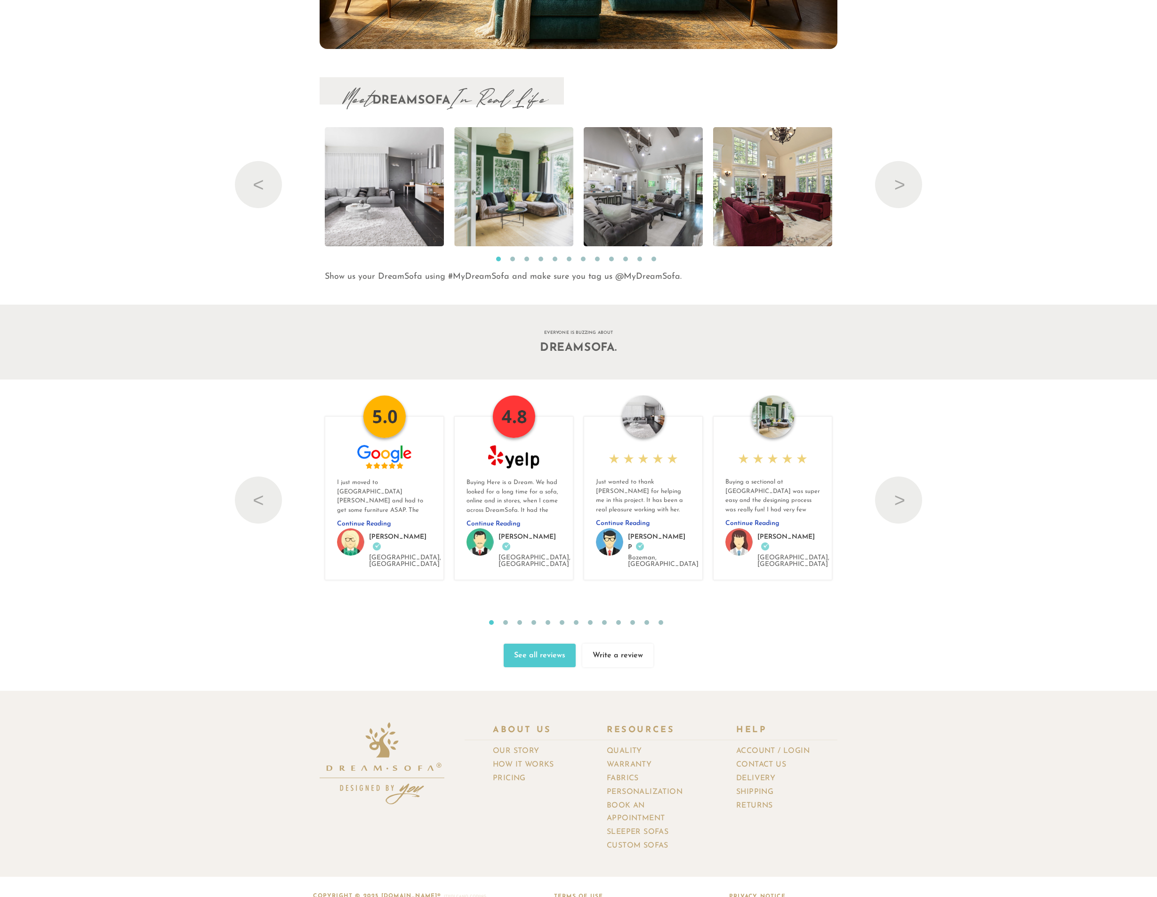
click at [752, 724] on div "Help" at bounding box center [772, 732] width 129 height 16
click at [526, 744] on link "Our Story" at bounding box center [520, 751] width 54 height 14
